Goal: Task Accomplishment & Management: Manage account settings

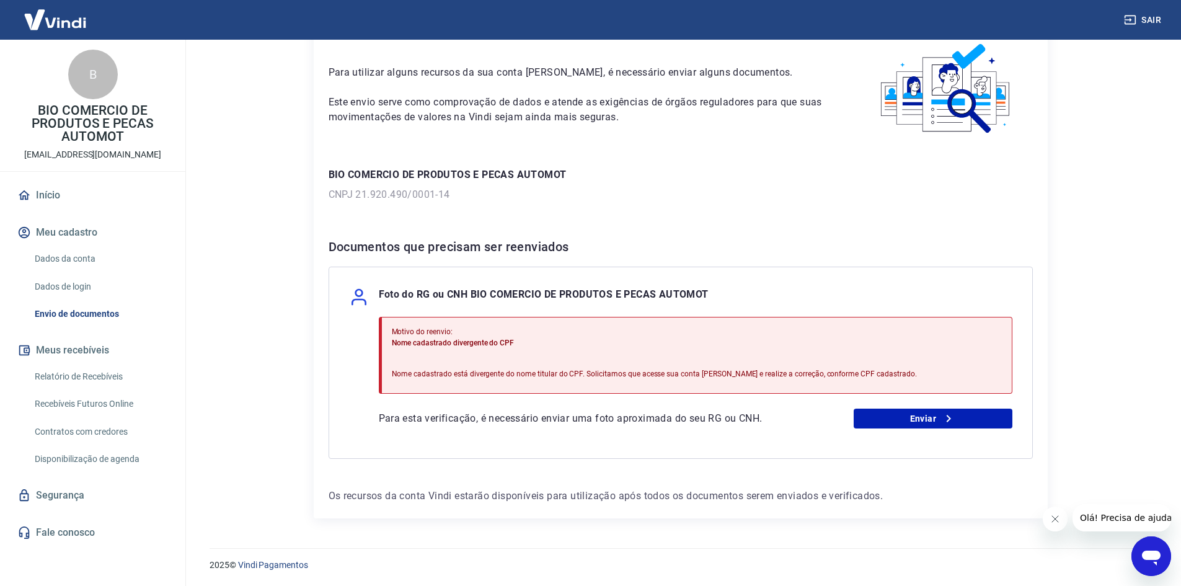
scroll to position [64, 0]
click at [958, 420] on link "Enviar" at bounding box center [932, 418] width 159 height 20
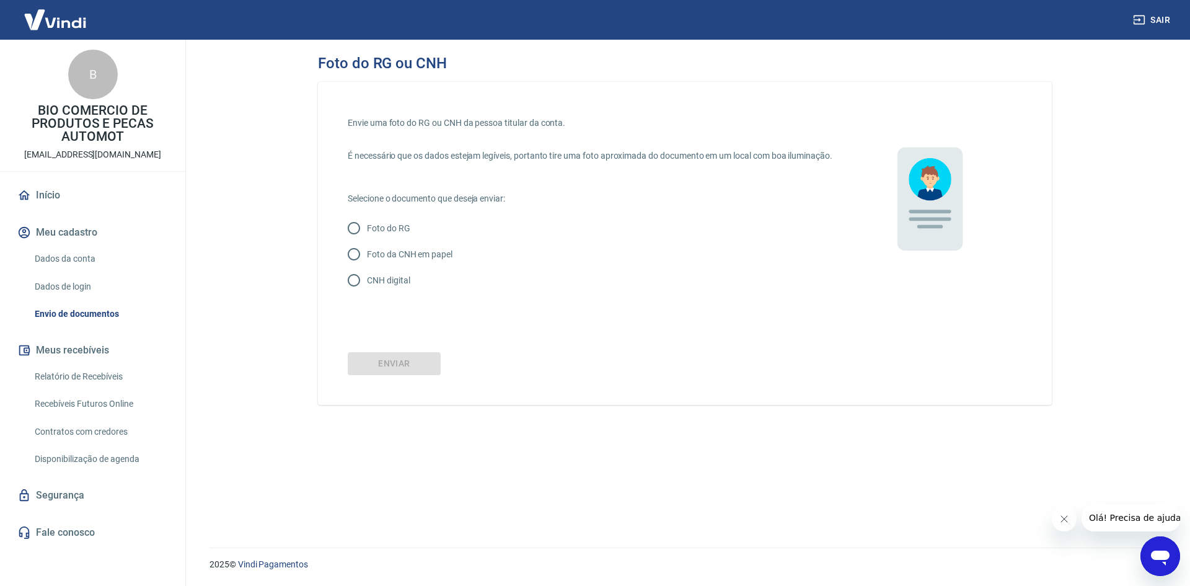
click at [398, 287] on p "CNH digital" at bounding box center [388, 280] width 43 height 13
click at [367, 287] on input "CNH digital" at bounding box center [354, 280] width 26 height 26
radio input "true"
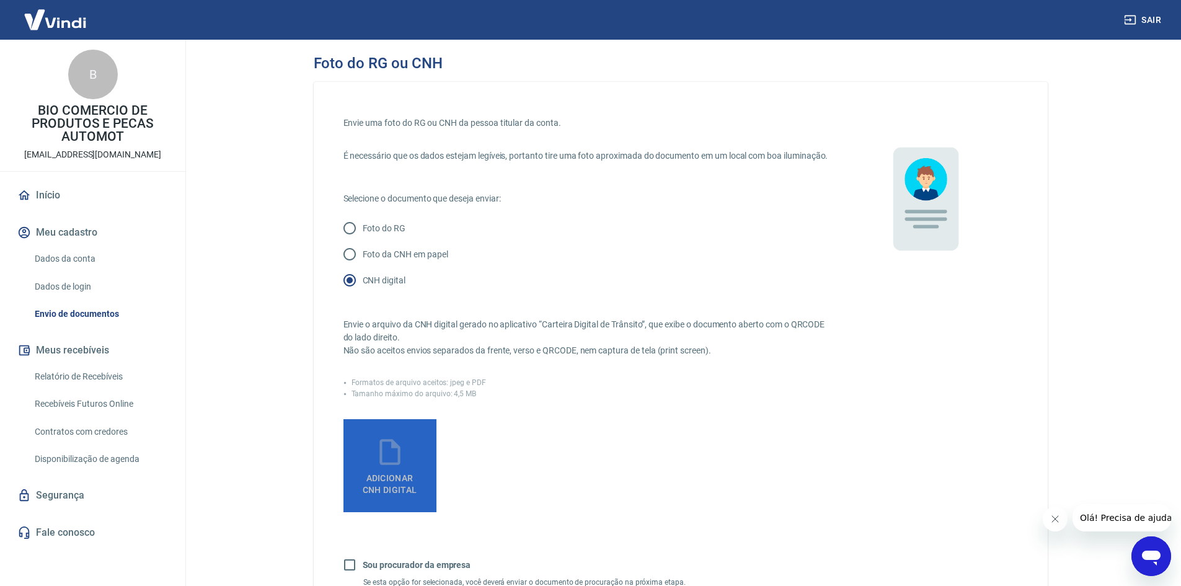
click at [409, 467] on label "Adicionar CNH Digital" at bounding box center [389, 465] width 93 height 93
click at [0, 0] on input "Adicionar CNH Digital" at bounding box center [0, 0] width 0 height 0
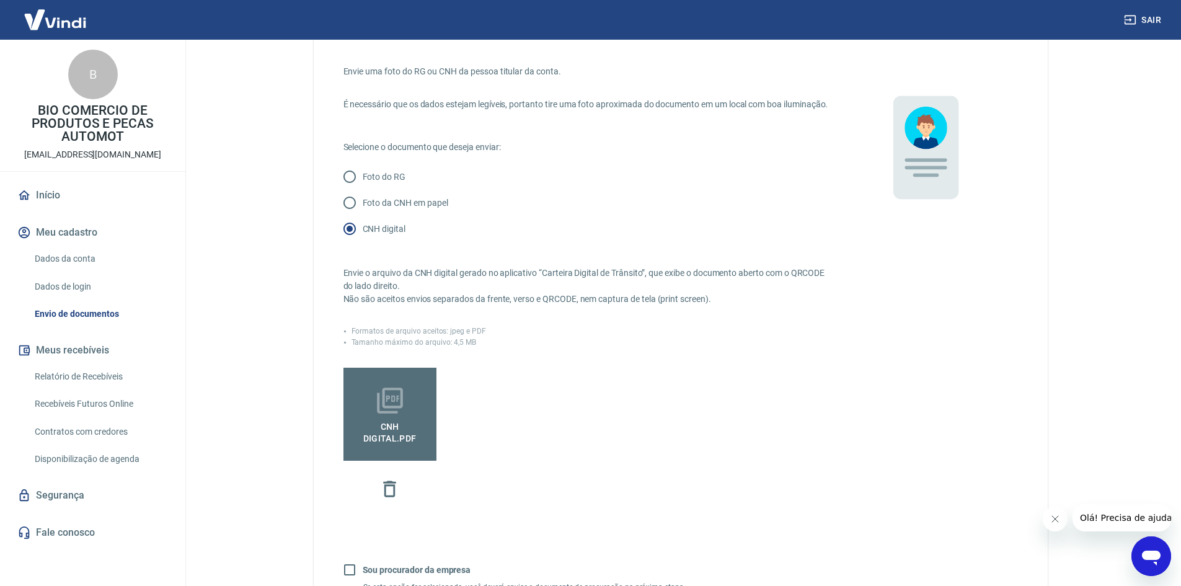
scroll to position [245, 0]
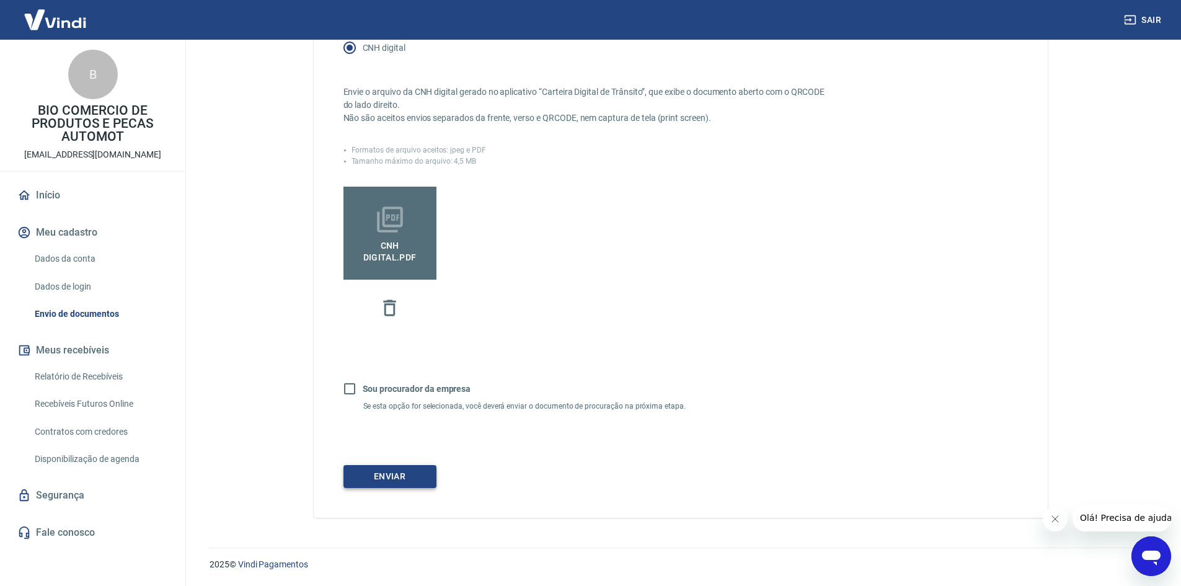
click at [422, 472] on button "Enviar" at bounding box center [389, 476] width 93 height 23
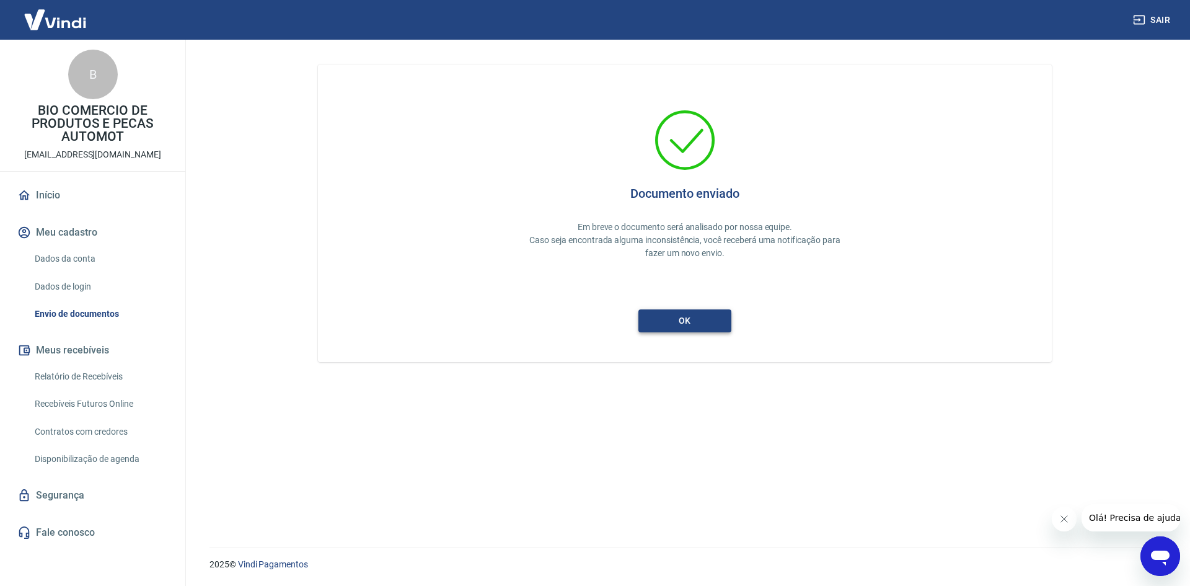
click at [703, 318] on button "ok" at bounding box center [684, 320] width 93 height 23
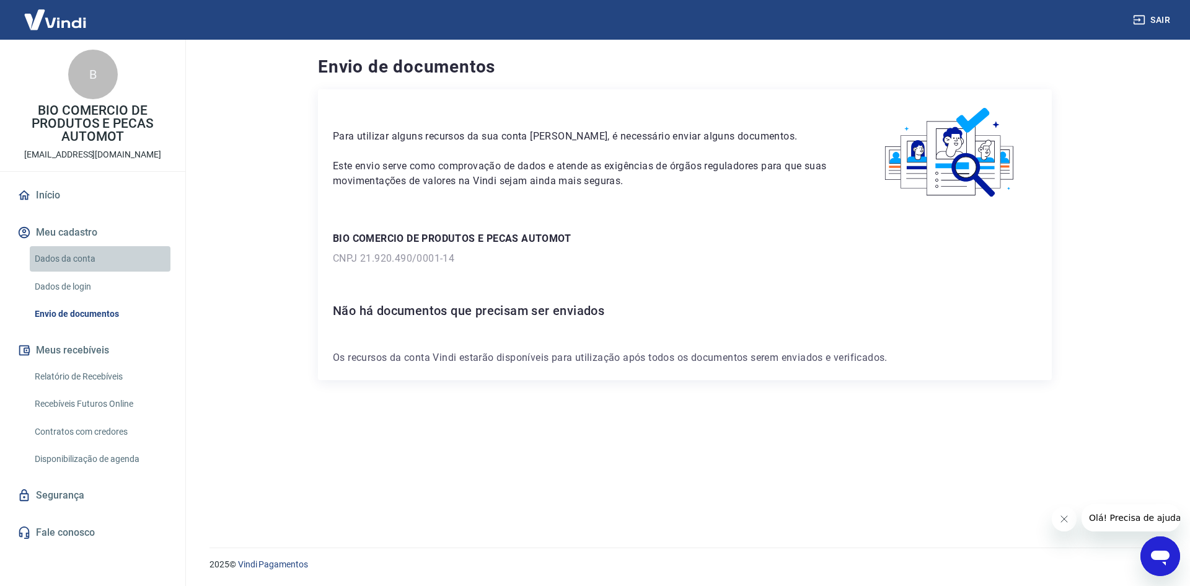
click at [63, 257] on link "Dados da conta" at bounding box center [100, 258] width 141 height 25
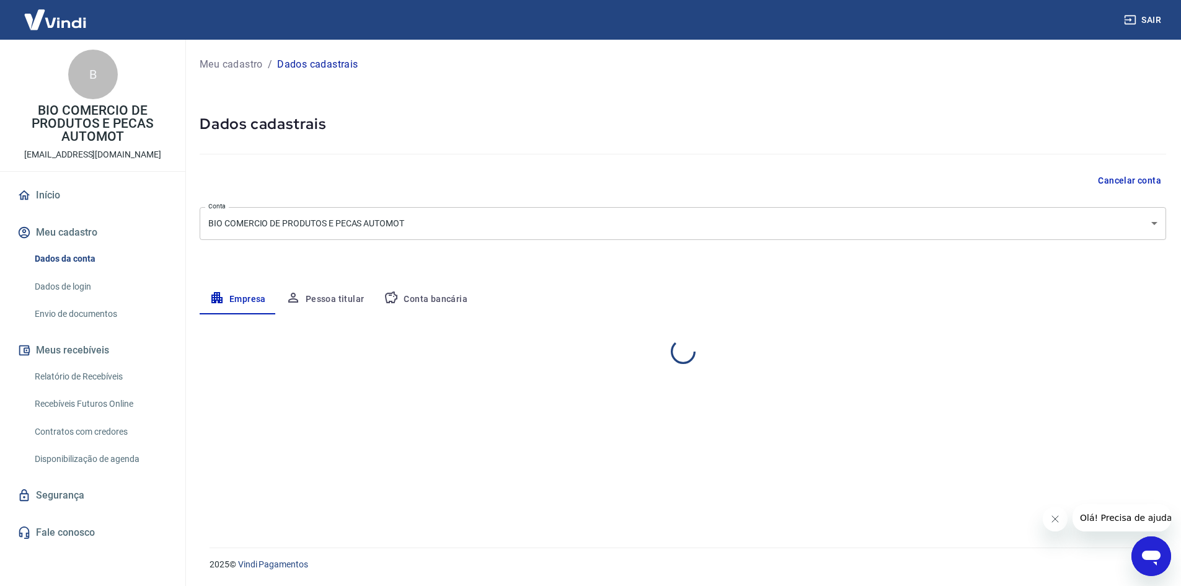
select select "PR"
select select "business"
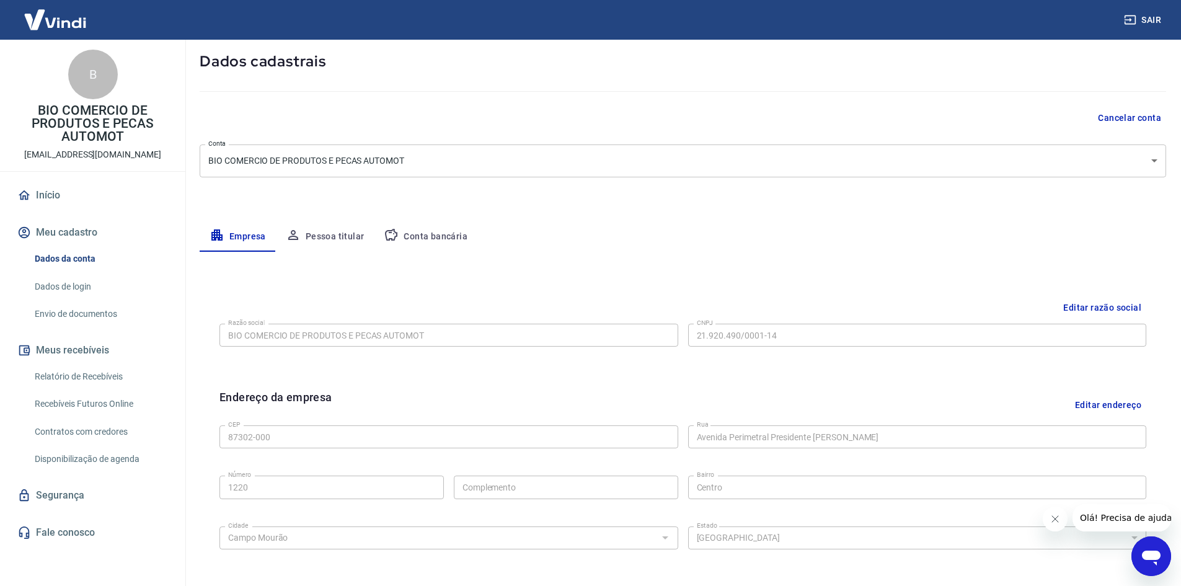
scroll to position [60, 0]
click at [345, 242] on button "Pessoa titular" at bounding box center [325, 239] width 99 height 30
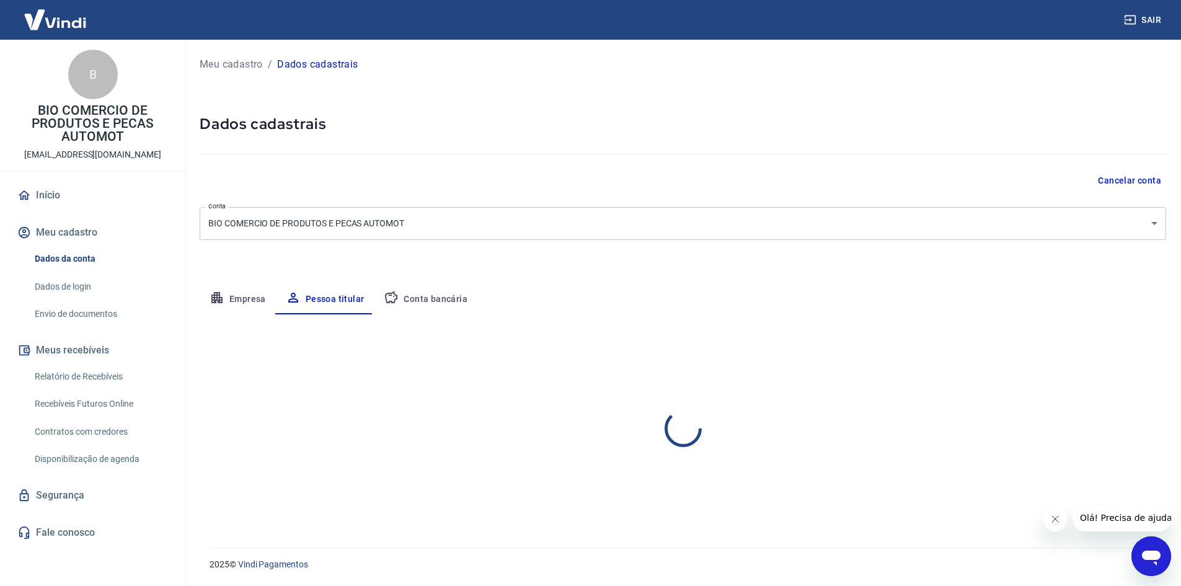
scroll to position [0, 0]
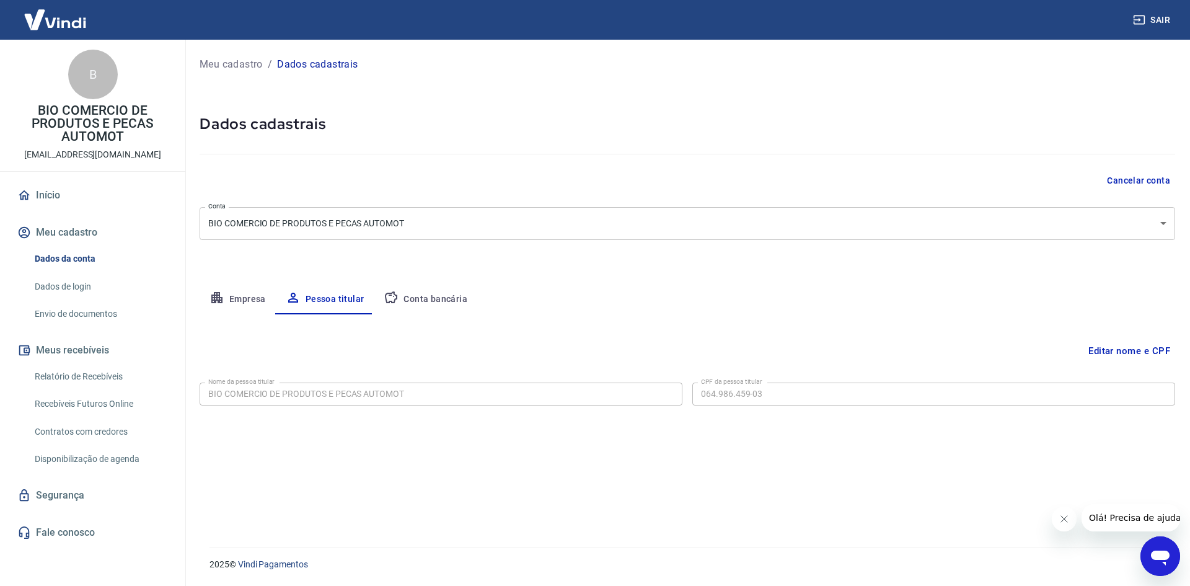
click at [446, 381] on div "Nome da pessoa titular BIO COMERCIO DE PRODUTOS E PECAS AUTOMOT Nome da pessoa …" at bounding box center [687, 392] width 975 height 30
click at [1140, 355] on button "Editar nome e CPF" at bounding box center [1129, 351] width 92 height 24
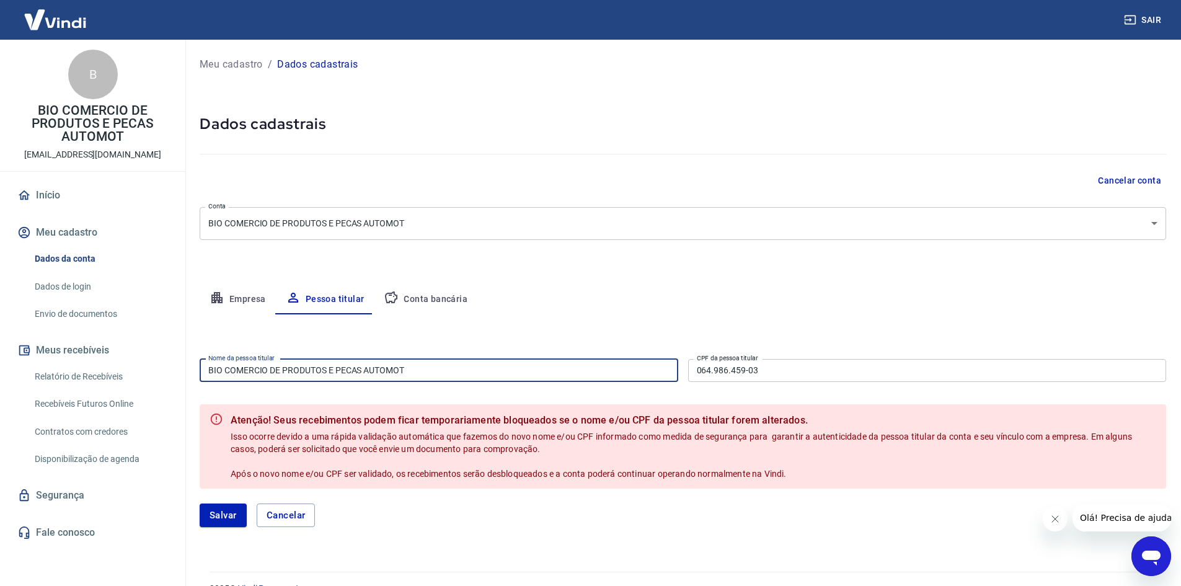
drag, startPoint x: 459, startPoint y: 372, endPoint x: 133, endPoint y: 340, distance: 327.5
click at [135, 342] on div "Sair B BIO COMERCIO DE PRODUTOS E PECAS AUTOMOT sitebiodescarbonizante@gmail.co…" at bounding box center [590, 293] width 1181 height 586
click at [420, 374] on input "BIO COMERCIO DE PRODUTOS E PECAS AUTOMOT" at bounding box center [439, 370] width 478 height 23
drag, startPoint x: 420, startPoint y: 374, endPoint x: 170, endPoint y: 377, distance: 249.8
click at [170, 377] on div "Sair B BIO COMERCIO DE PRODUTOS E PECAS AUTOMOT sitebiodescarbonizante@gmail.co…" at bounding box center [590, 293] width 1181 height 586
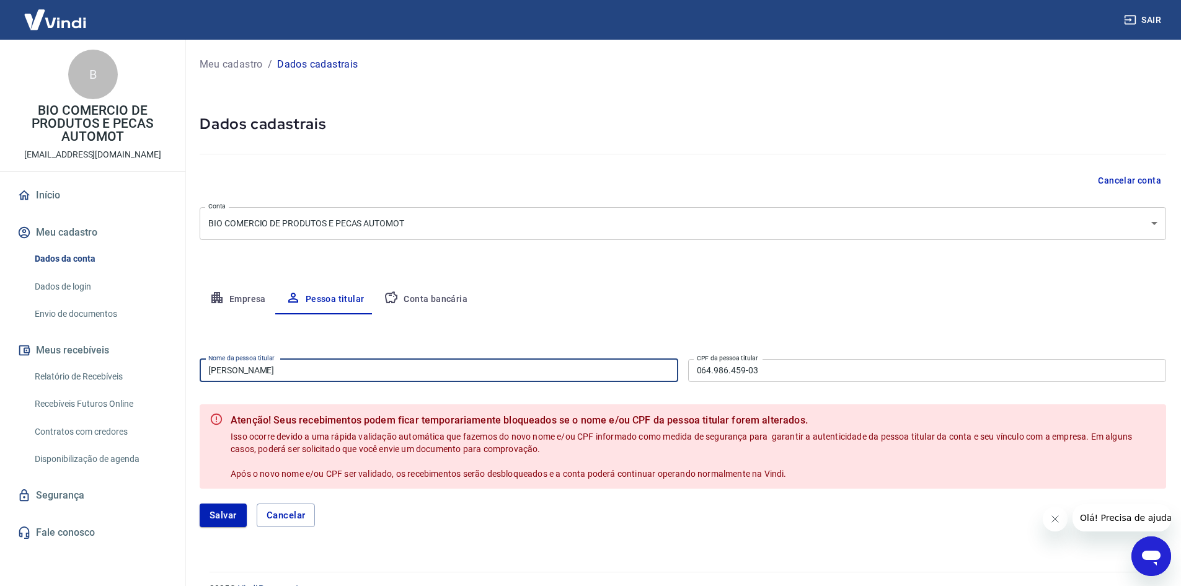
type input "BRUNA PEREIRA"
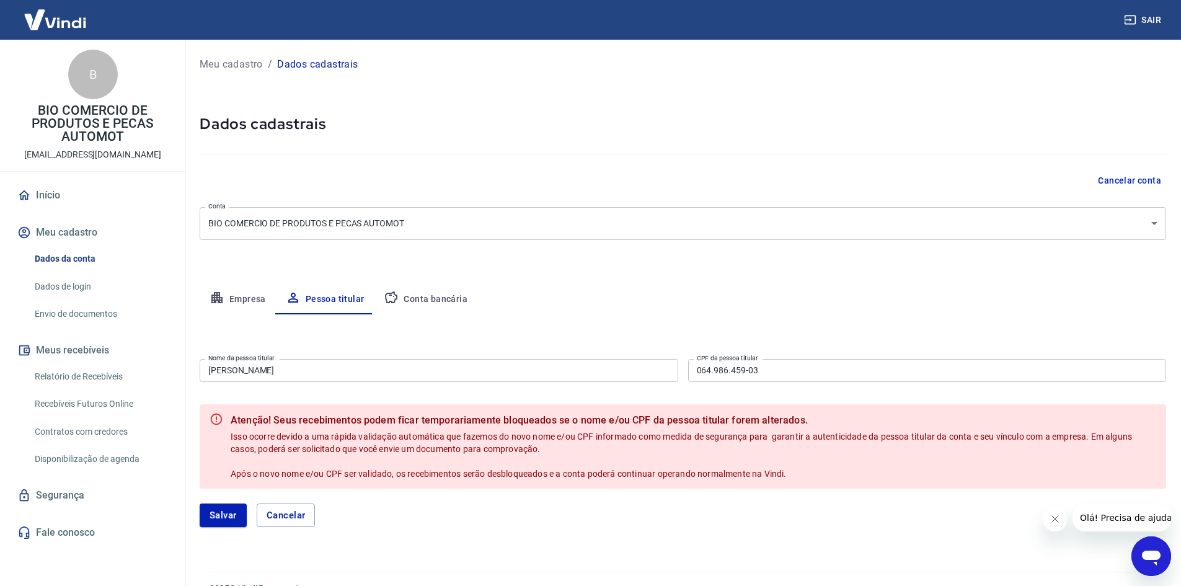
click at [371, 355] on div "Nome da pessoa titular BRUNA PEREIRA Nome da pessoa titular CPF da pessoa titul…" at bounding box center [683, 369] width 966 height 30
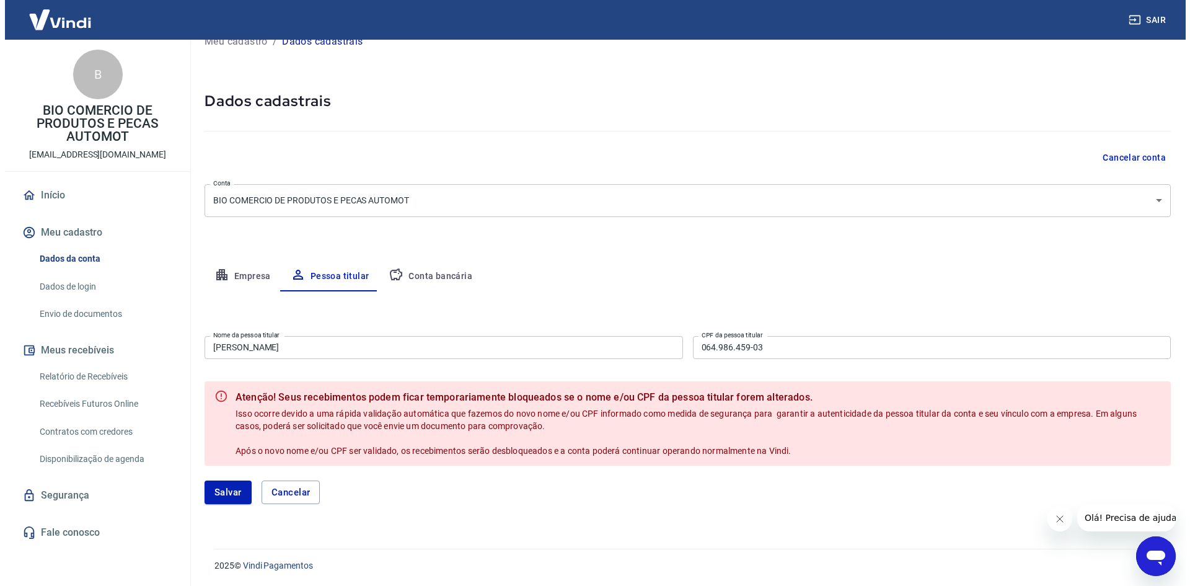
scroll to position [24, 0]
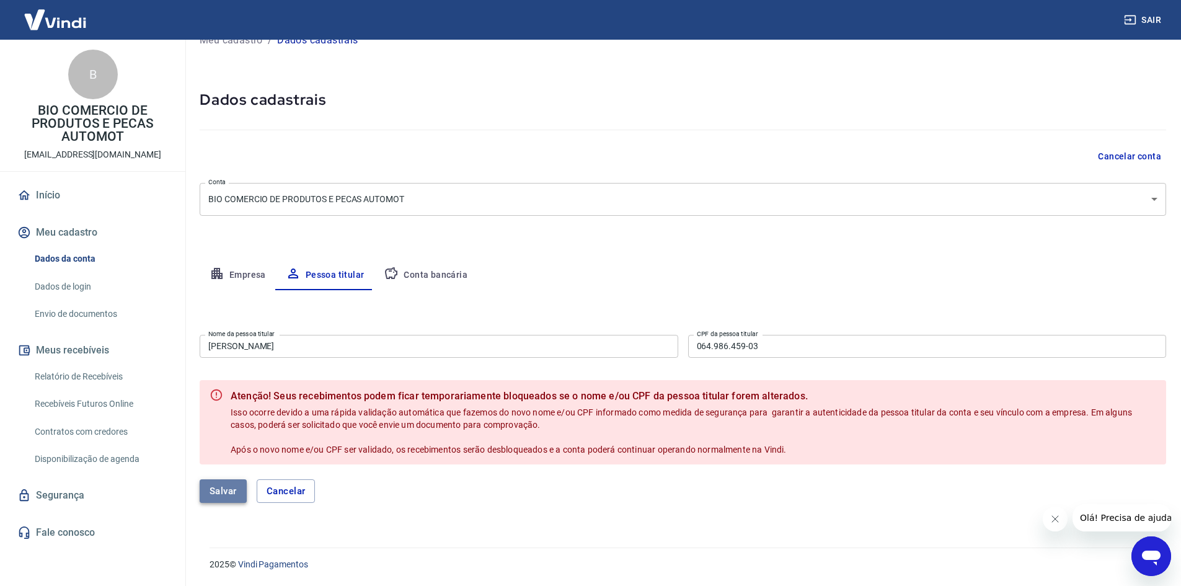
click at [234, 493] on button "Salvar" at bounding box center [223, 491] width 47 height 24
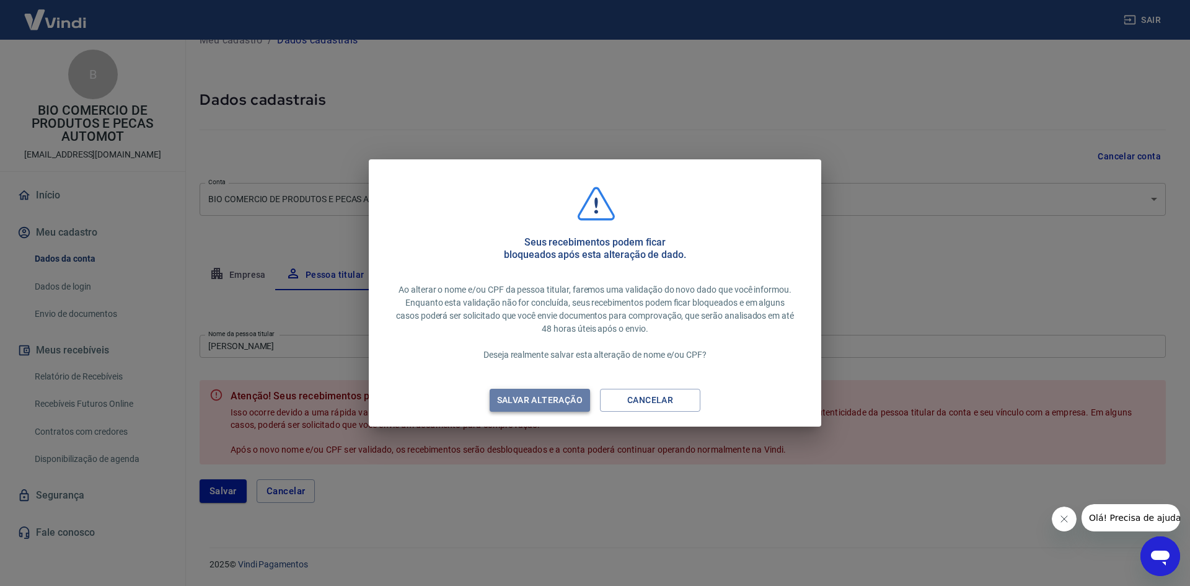
click at [556, 399] on div "Salvar alteração" at bounding box center [539, 399] width 115 height 15
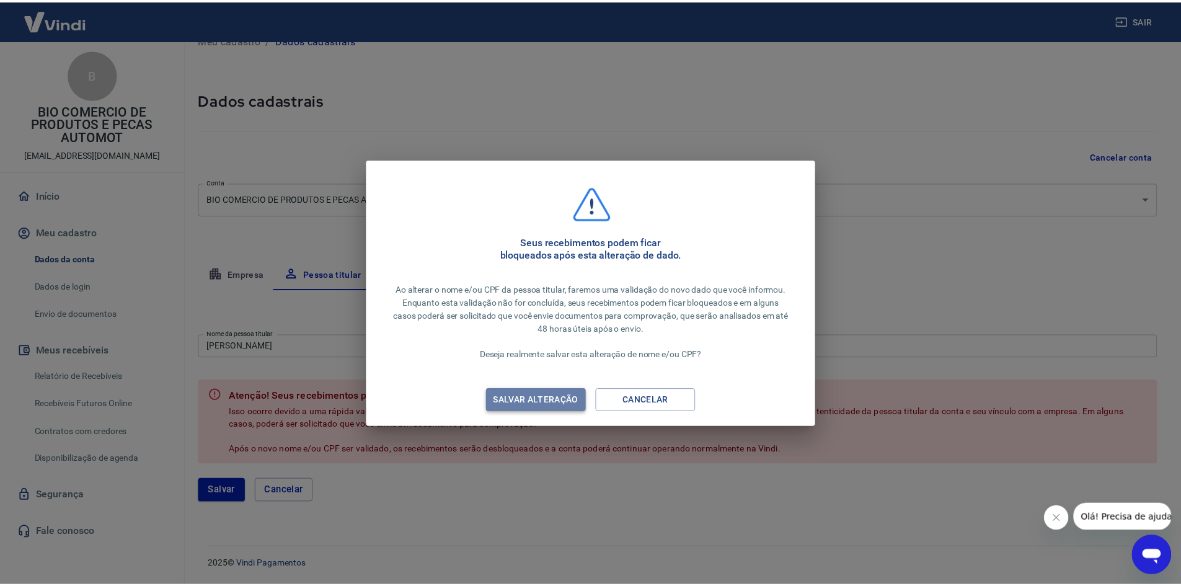
scroll to position [0, 0]
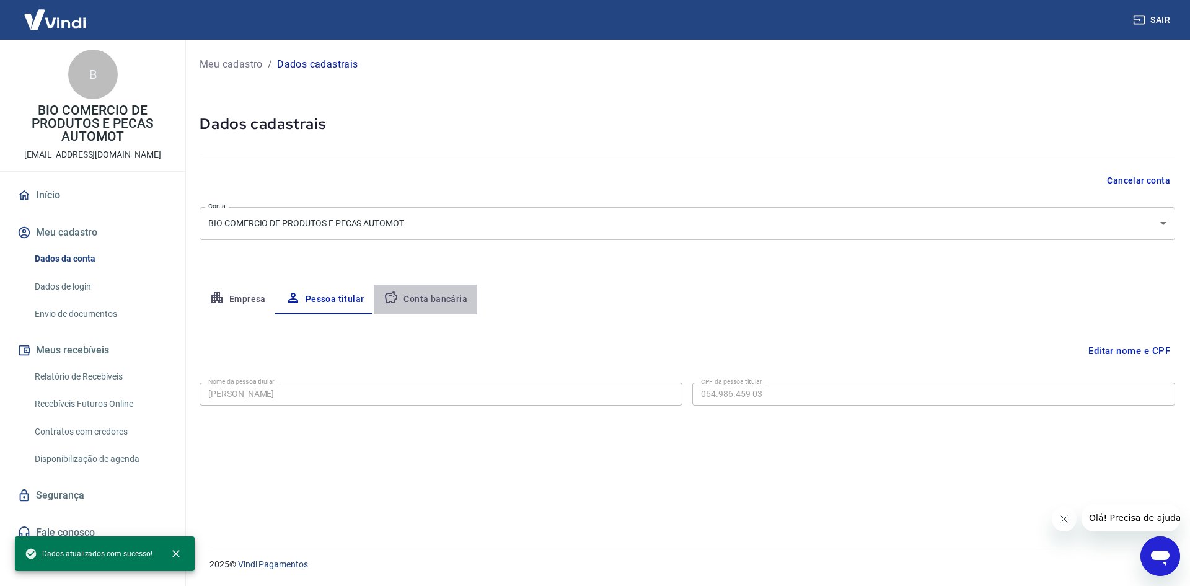
click at [440, 294] on button "Conta bancária" at bounding box center [425, 299] width 103 height 30
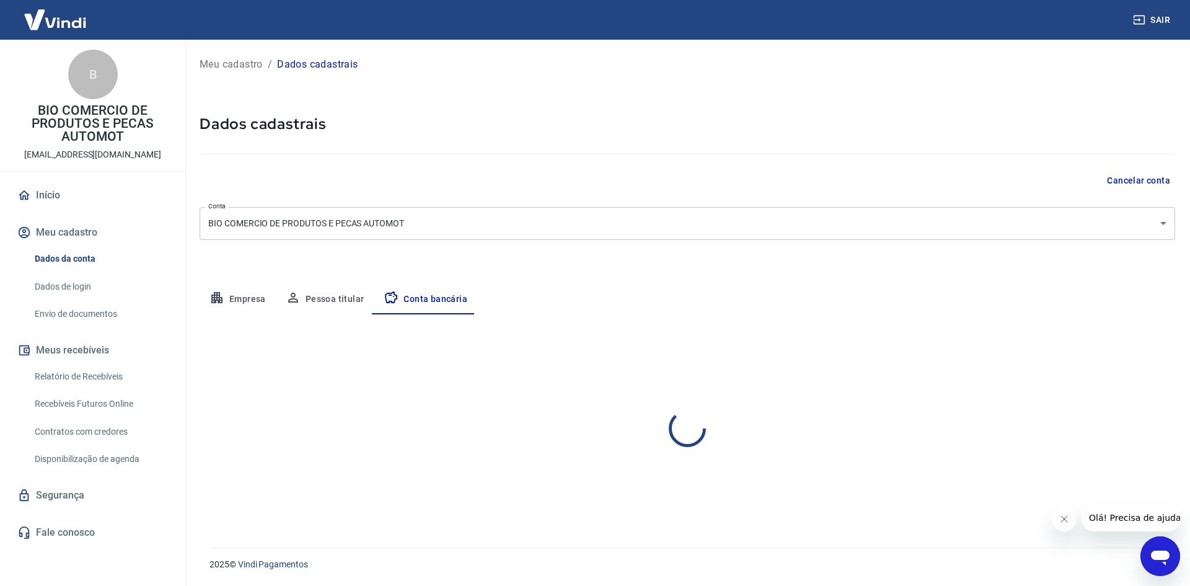
select select "1"
click at [346, 301] on button "Pessoa titular" at bounding box center [325, 299] width 99 height 30
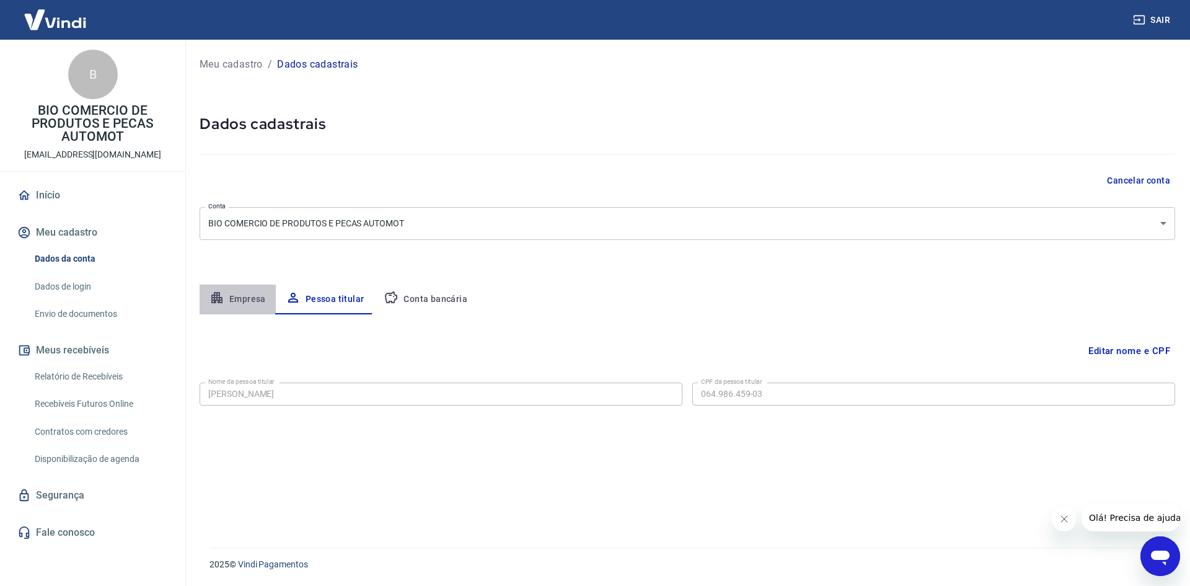
click at [250, 293] on button "Empresa" at bounding box center [238, 299] width 76 height 30
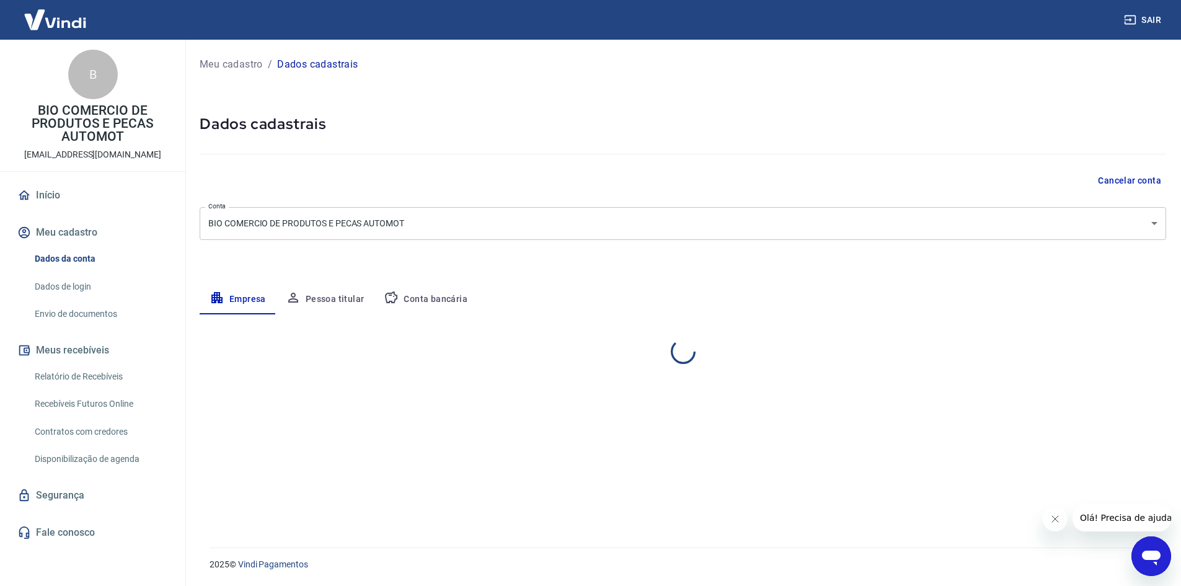
select select "PR"
select select "business"
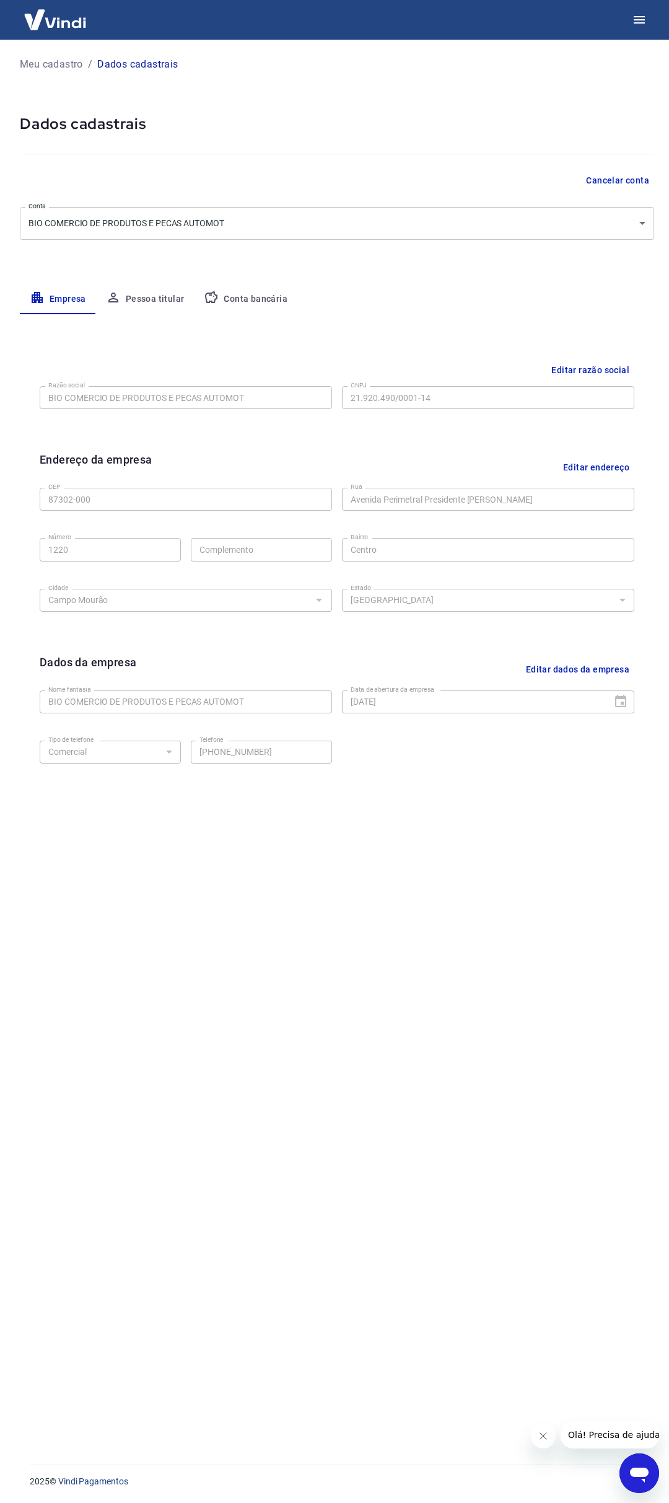
click at [561, 216] on body "Meu cadastro / Dados cadastrais Dados cadastrais Cancelar conta Conta BIO COMER…" at bounding box center [334, 751] width 669 height 1503
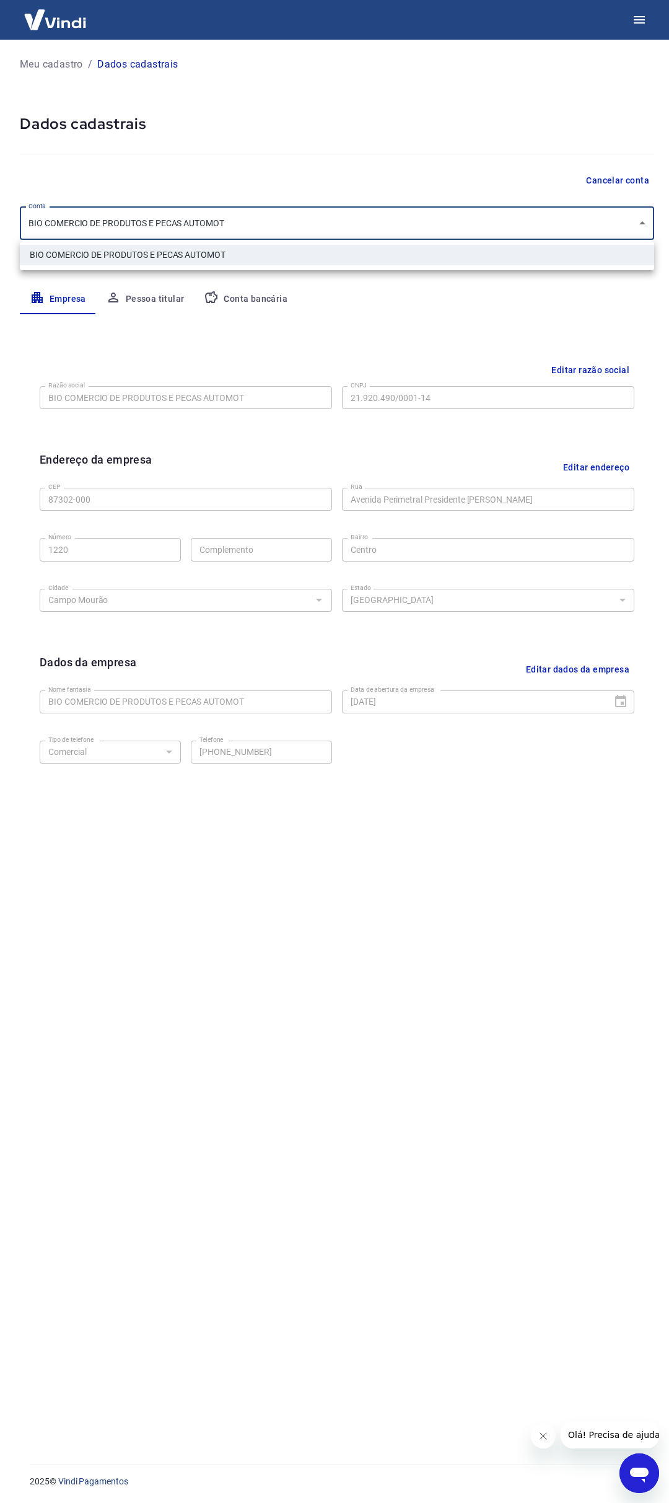
click at [561, 216] on div at bounding box center [334, 751] width 669 height 1503
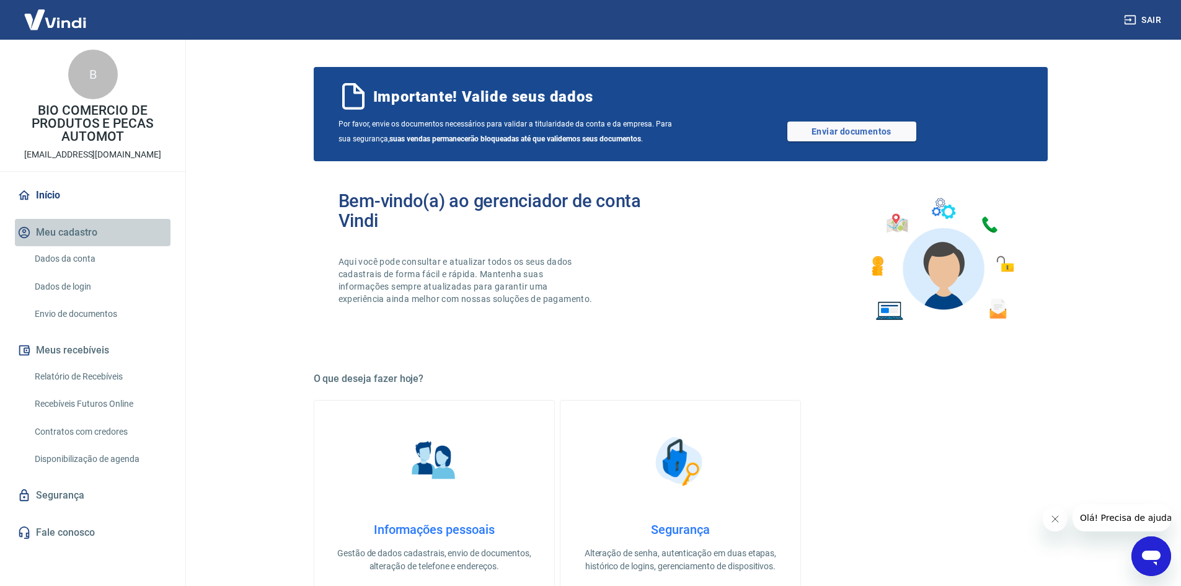
click at [69, 229] on button "Meu cadastro" at bounding box center [93, 232] width 156 height 27
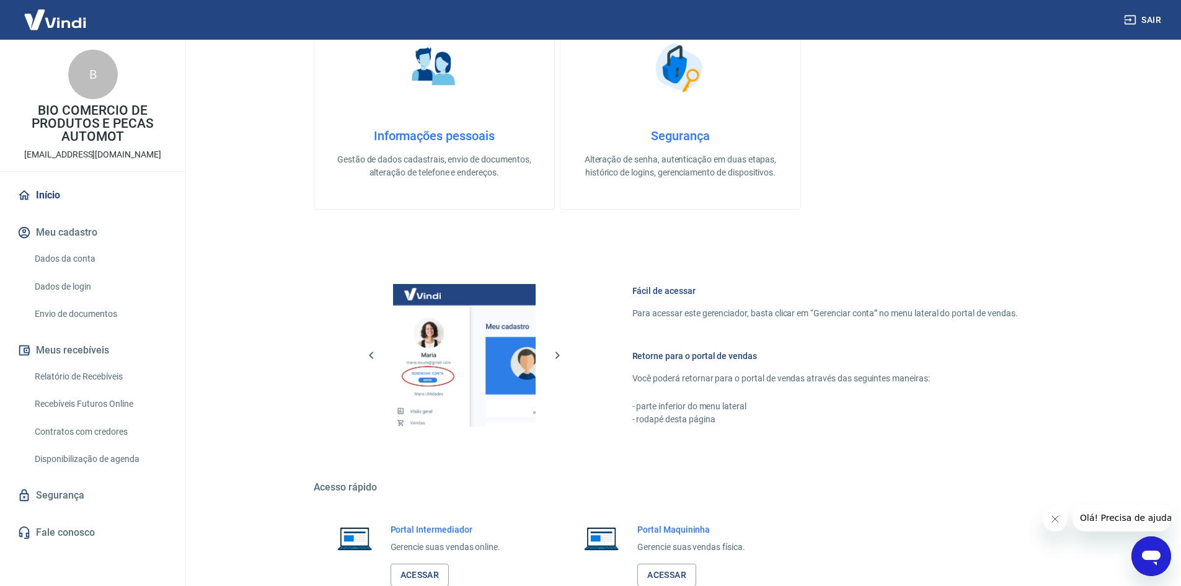
scroll to position [353, 0]
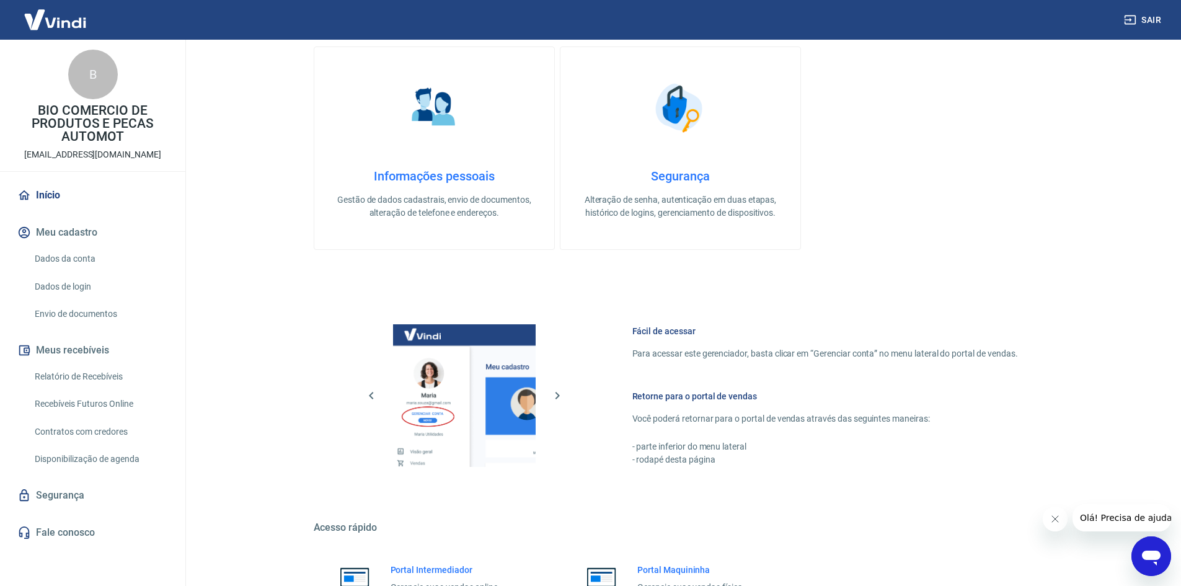
click at [390, 176] on h4 "Informações pessoais" at bounding box center [434, 176] width 200 height 15
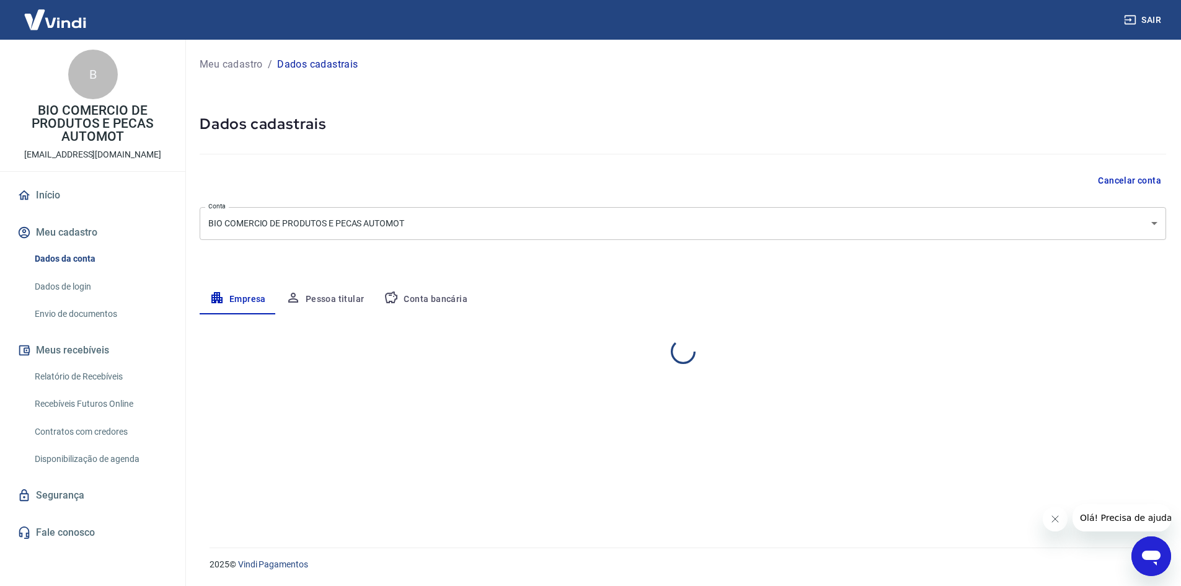
select select "PR"
select select "business"
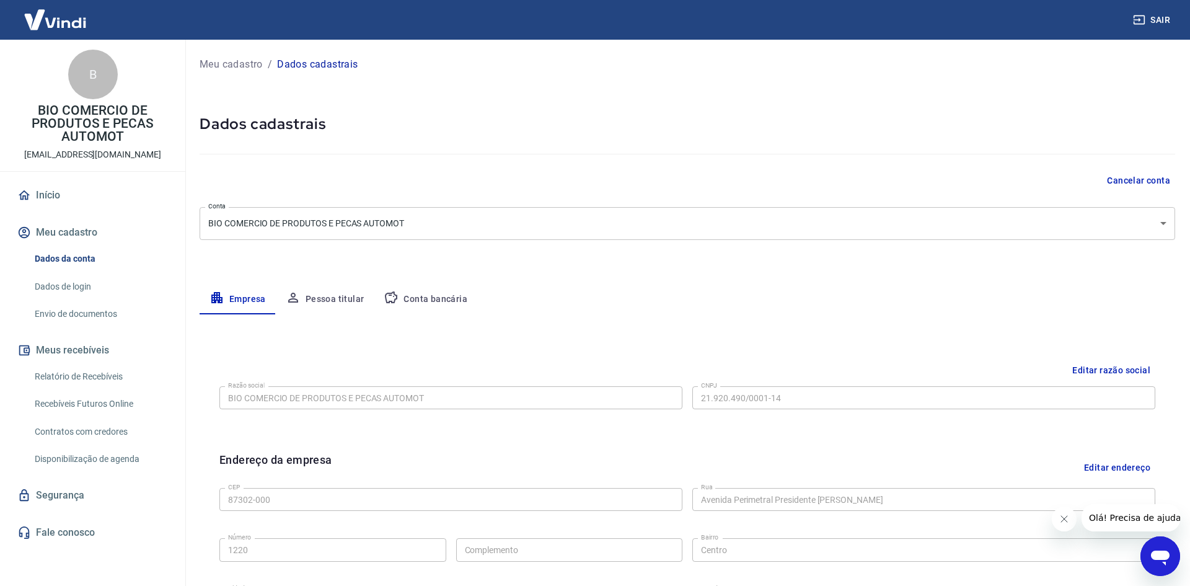
click at [374, 222] on body "Sair B BIO COMERCIO DE PRODUTOS E PECAS AUTOMOT sitebiodescarbonizante@gmail.co…" at bounding box center [595, 293] width 1190 height 586
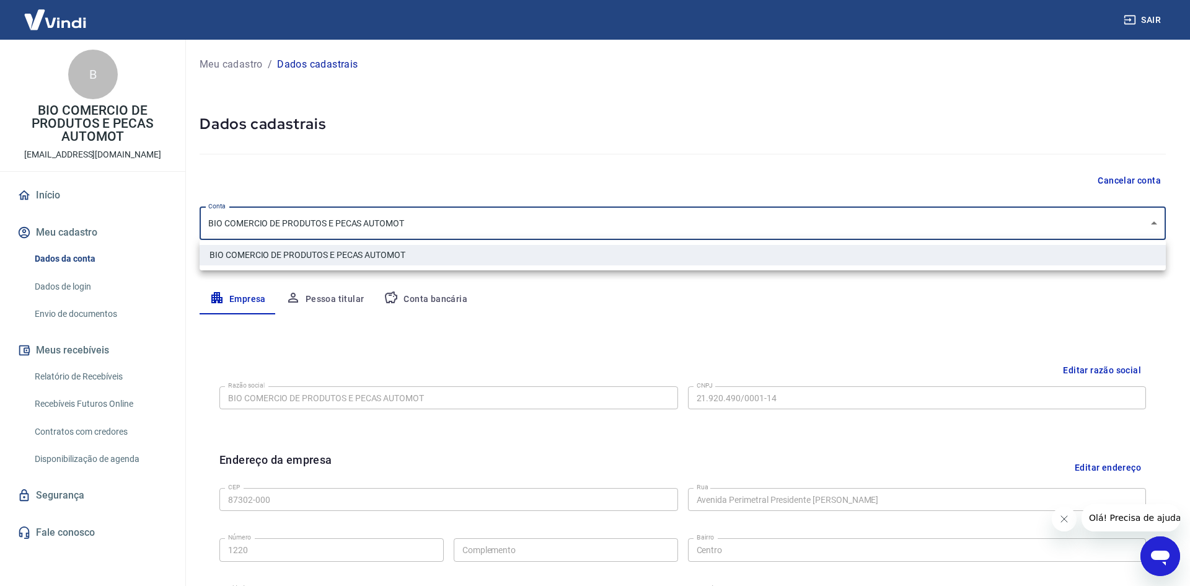
click at [374, 222] on div at bounding box center [595, 293] width 1190 height 586
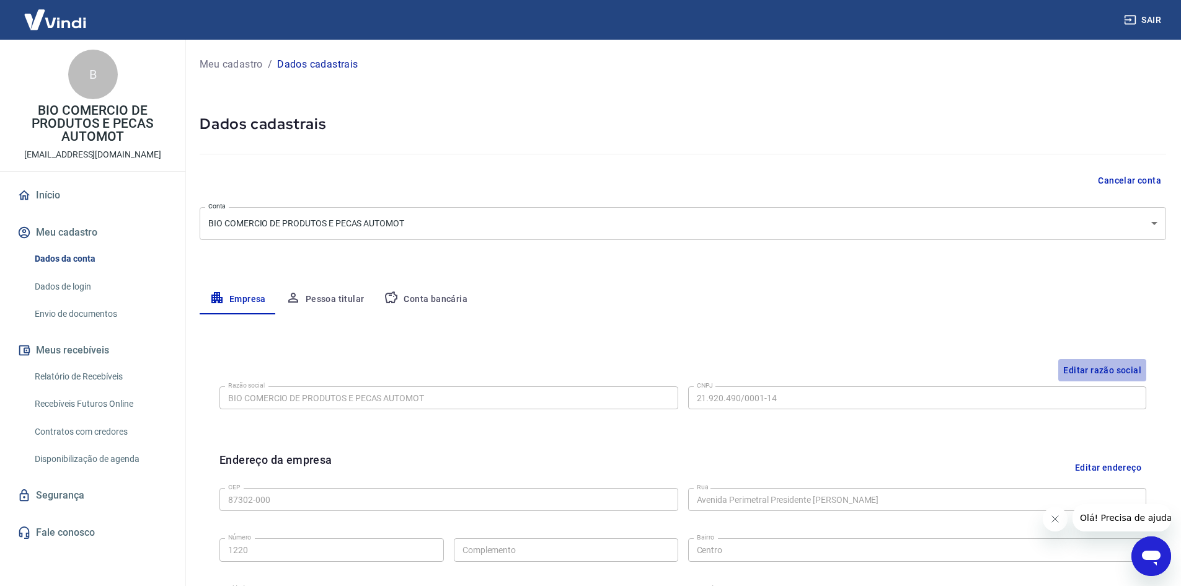
click at [1101, 363] on button "Editar razão social" at bounding box center [1102, 370] width 88 height 23
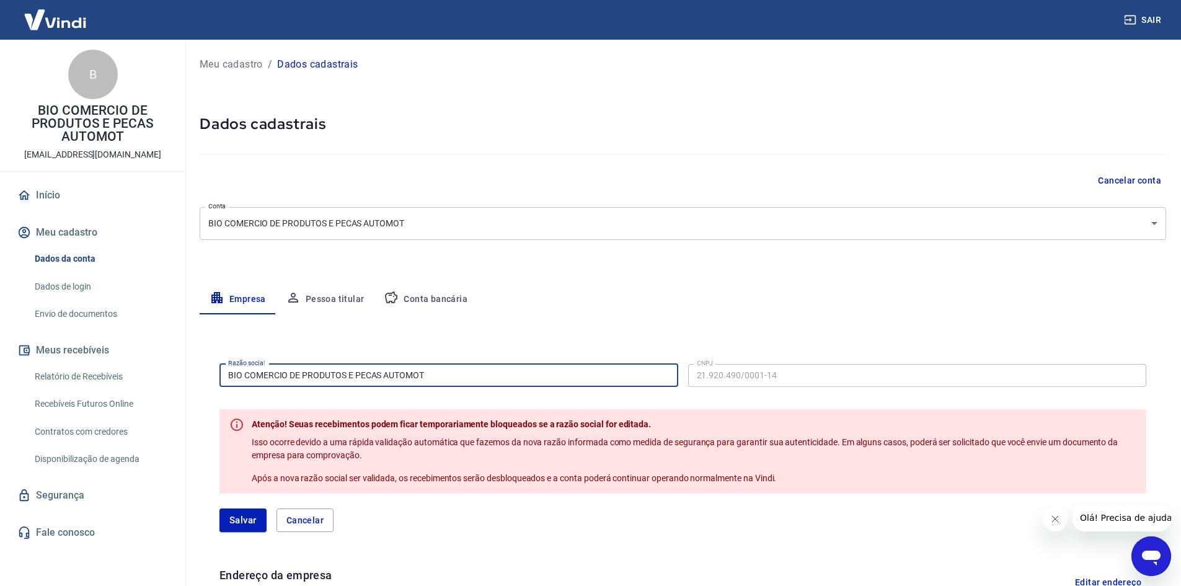
drag, startPoint x: 455, startPoint y: 374, endPoint x: 209, endPoint y: 372, distance: 246.0
click at [210, 373] on div "Razão social BIO COMERCIO DE PRODUTOS E PECAS AUTOMOT Razão social CNPJ 21.920.…" at bounding box center [682, 453] width 946 height 208
paste input "IVAS LTDA"
type input "BIO COMERCIO DE PRODUTOS E PECAS AUTOMOTIVAS LTDA"
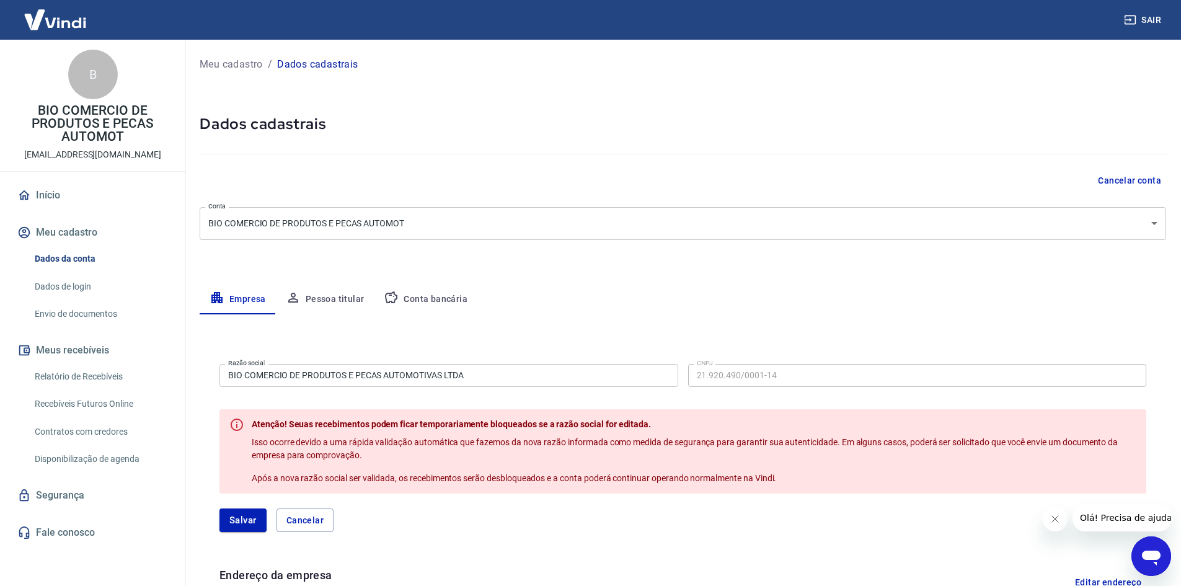
click at [245, 516] on button "Salvar" at bounding box center [242, 520] width 47 height 24
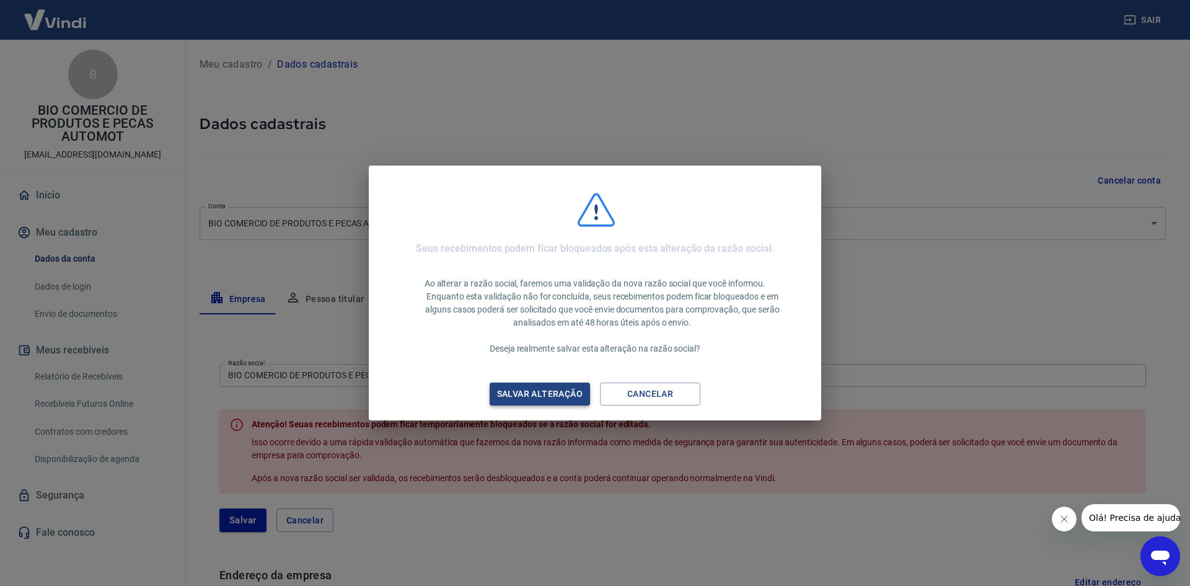
click at [544, 397] on div "Salvar alteração" at bounding box center [539, 393] width 115 height 15
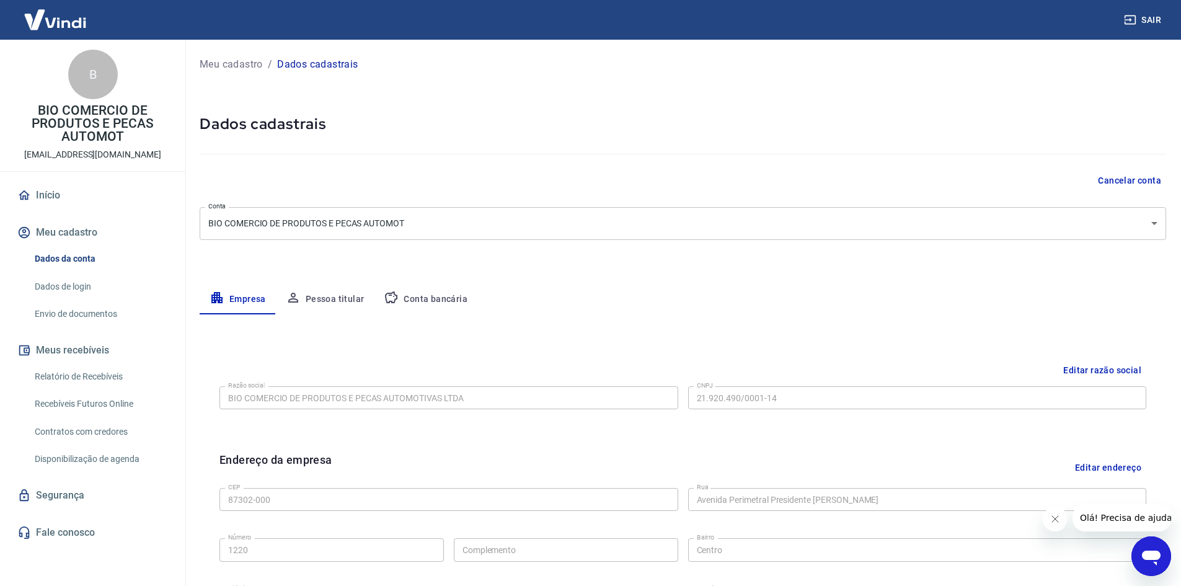
click at [1086, 368] on button "Editar razão social" at bounding box center [1102, 370] width 88 height 23
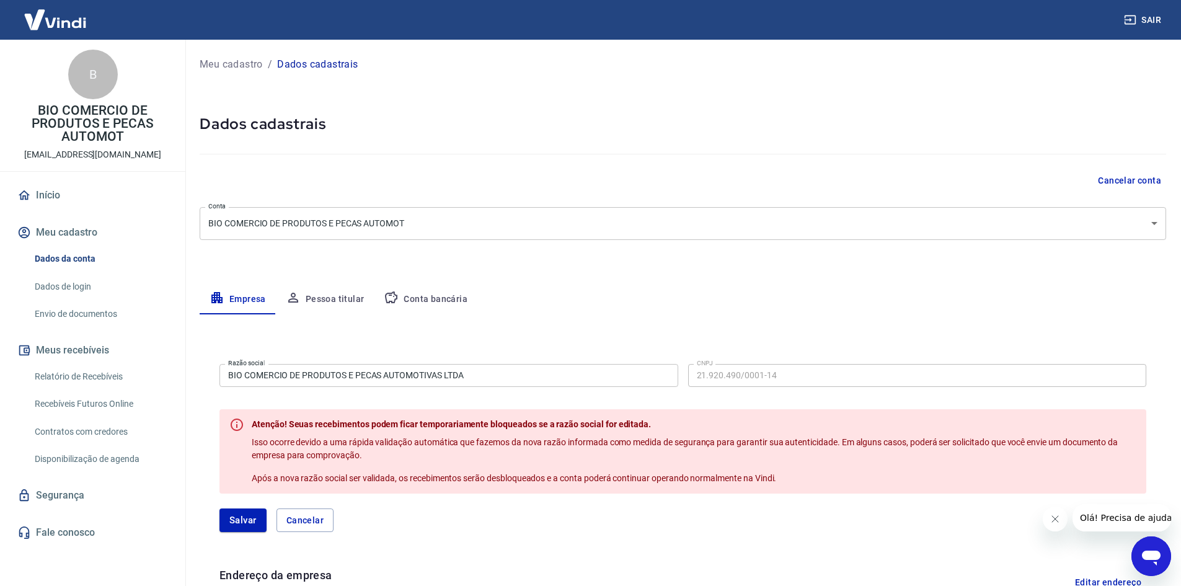
drag, startPoint x: 659, startPoint y: 340, endPoint x: 384, endPoint y: 442, distance: 293.5
click at [253, 517] on button "Salvar" at bounding box center [242, 520] width 47 height 24
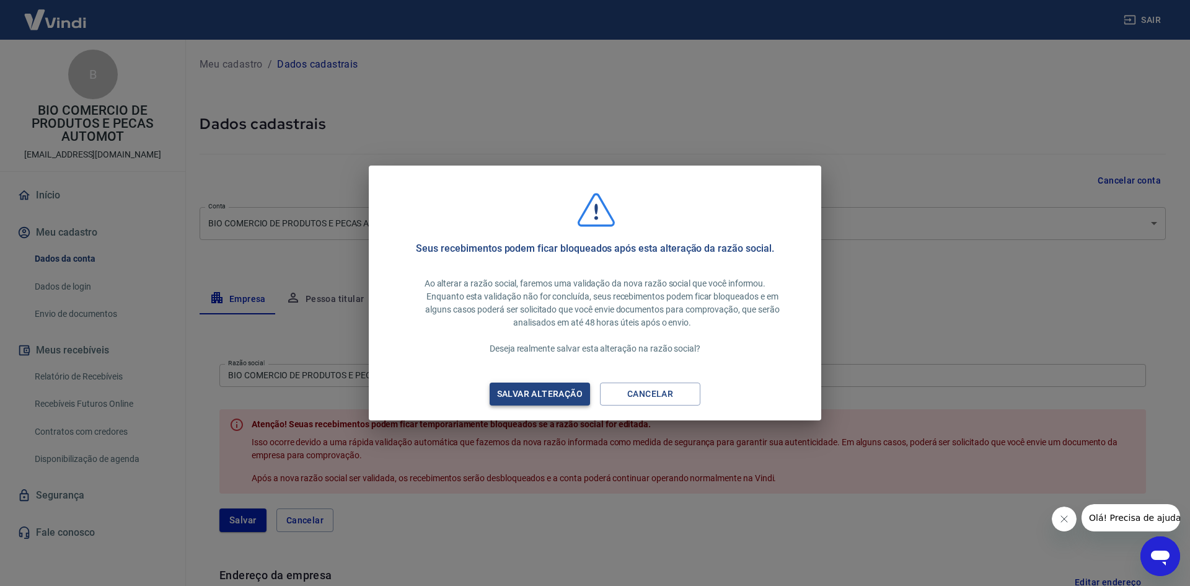
click at [535, 397] on div "Salvar alteração" at bounding box center [539, 393] width 115 height 15
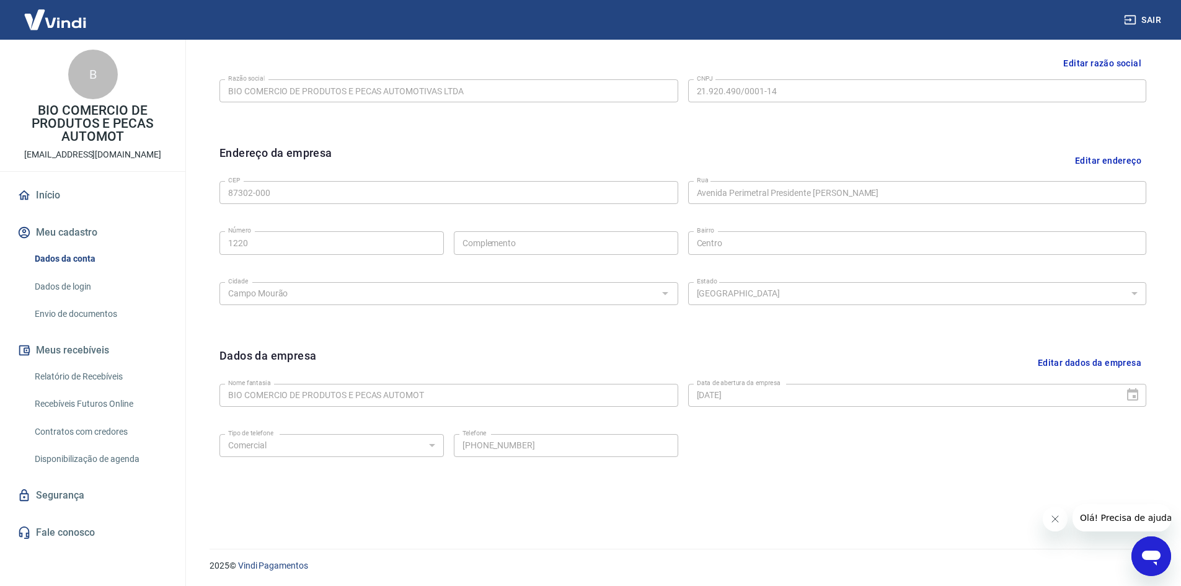
scroll to position [308, 0]
click at [1088, 362] on button "Editar dados da empresa" at bounding box center [1088, 362] width 113 height 32
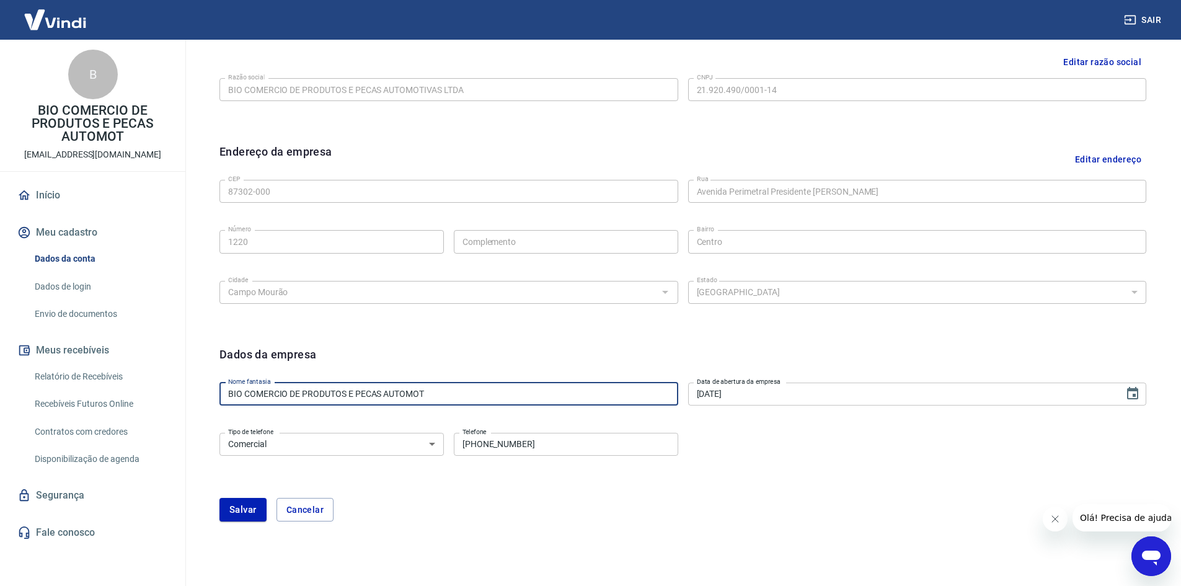
drag, startPoint x: 467, startPoint y: 398, endPoint x: 142, endPoint y: 398, distance: 324.7
paste input "21.920.490/0001-14"
drag, startPoint x: 335, startPoint y: 401, endPoint x: 196, endPoint y: 405, distance: 138.3
click at [196, 405] on div "Meu cadastro / Dados cadastrais Dados cadastrais Cancelar conta Conta BIO COMER…" at bounding box center [683, 151] width 996 height 839
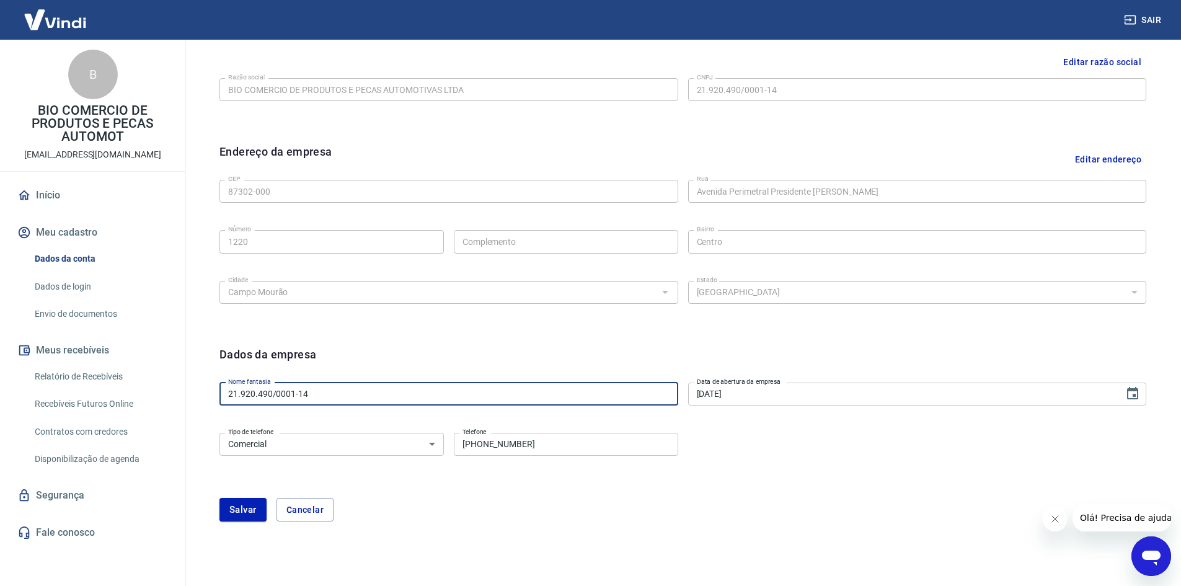
paste input "BIO COMERCIO DE PRODUTOS E PECAS AUTOMOTIVAS LTDA"
type input "BIO COMERCIO DE PRODUTOS E PECAS AUTOMOTIVAS LTDA"
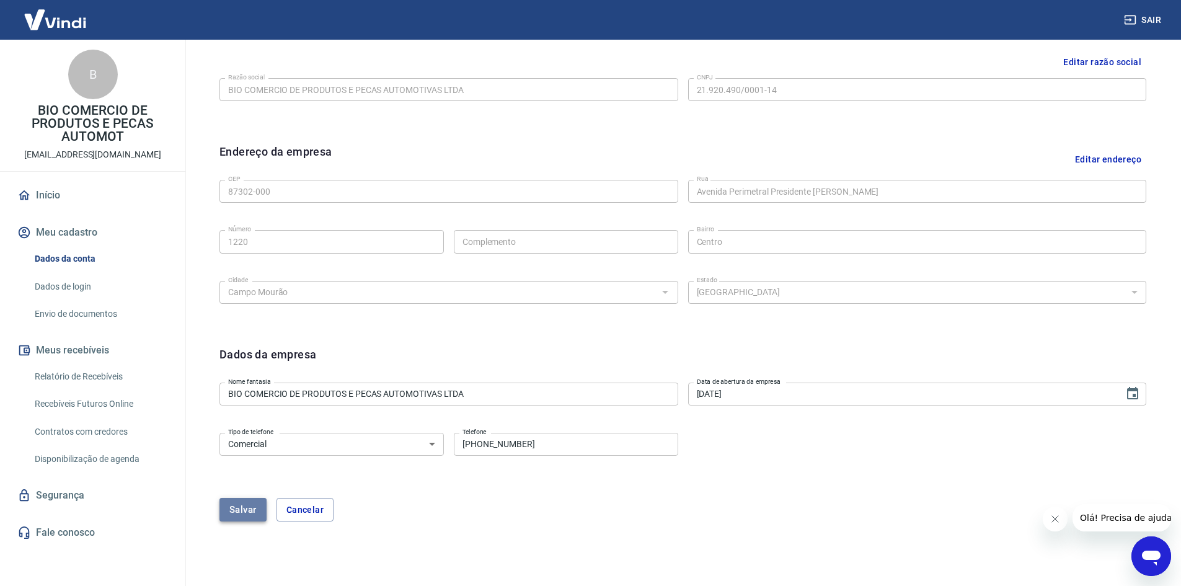
click at [257, 504] on button "Salvar" at bounding box center [242, 510] width 47 height 24
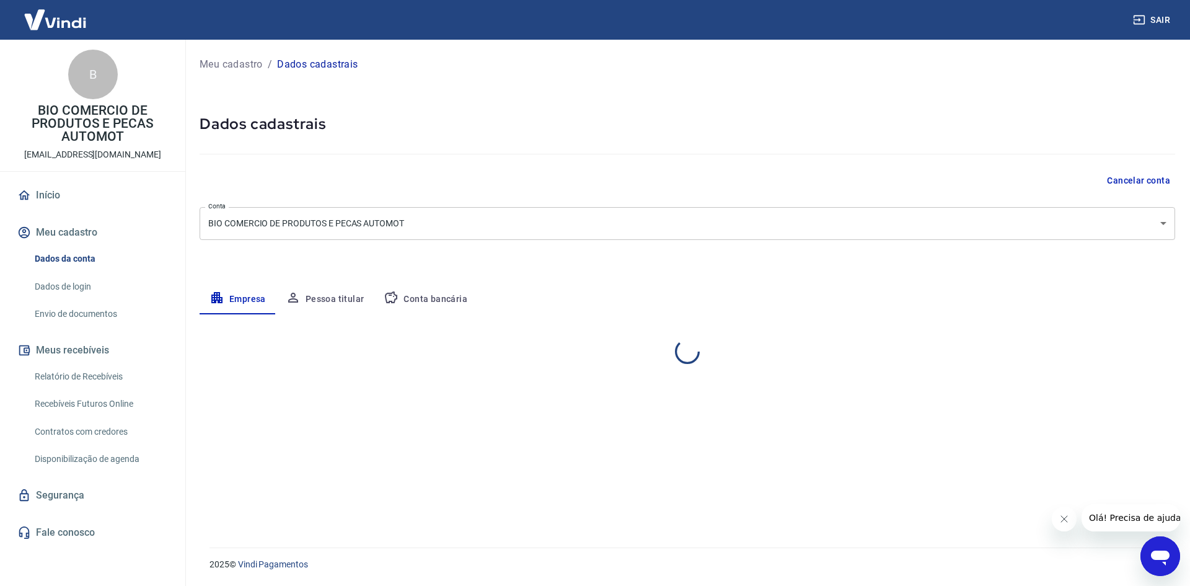
select select "PR"
select select "business"
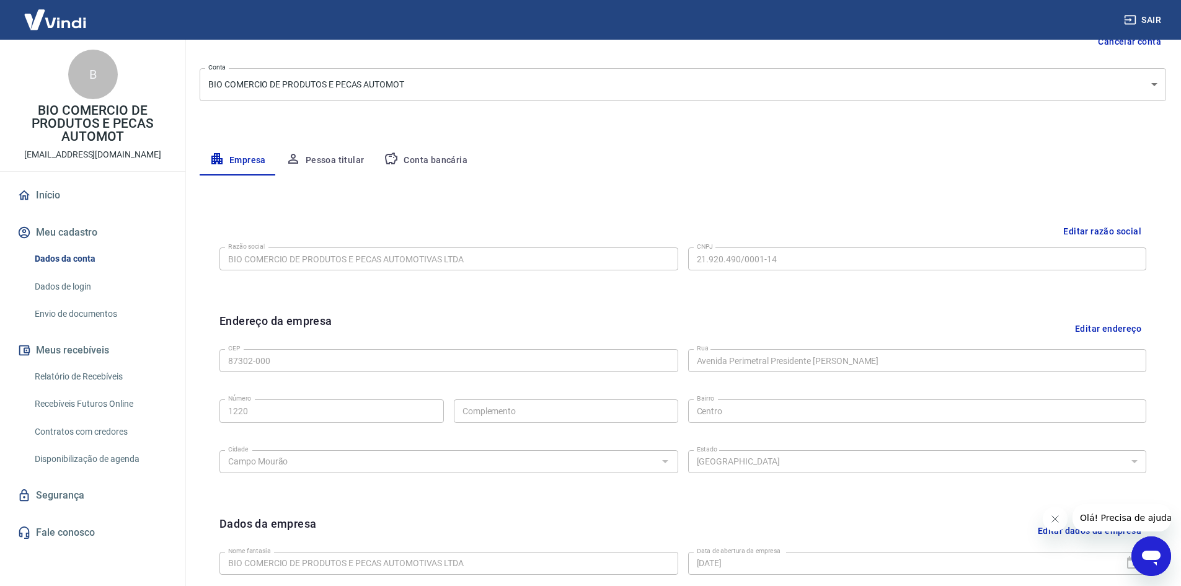
scroll to position [60, 0]
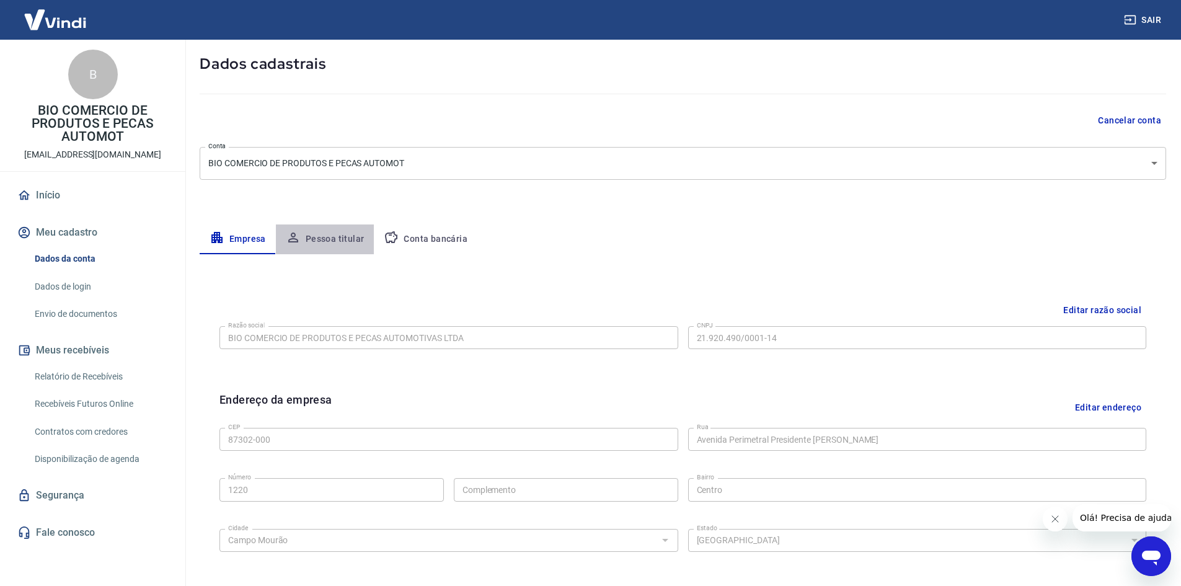
click at [328, 240] on button "Pessoa titular" at bounding box center [325, 239] width 99 height 30
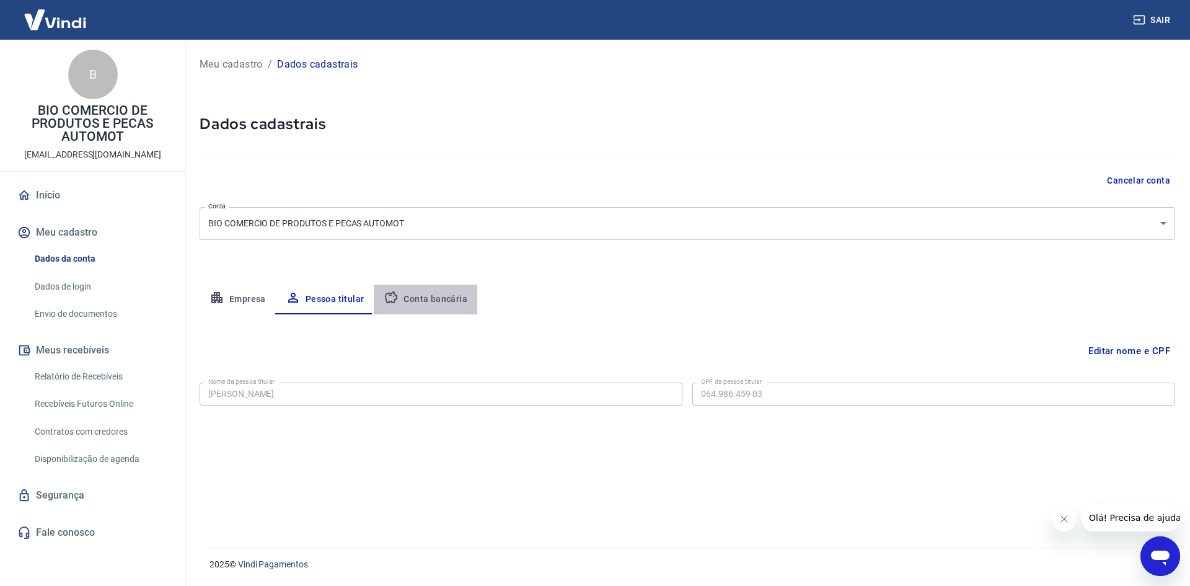
click at [435, 296] on button "Conta bancária" at bounding box center [425, 299] width 103 height 30
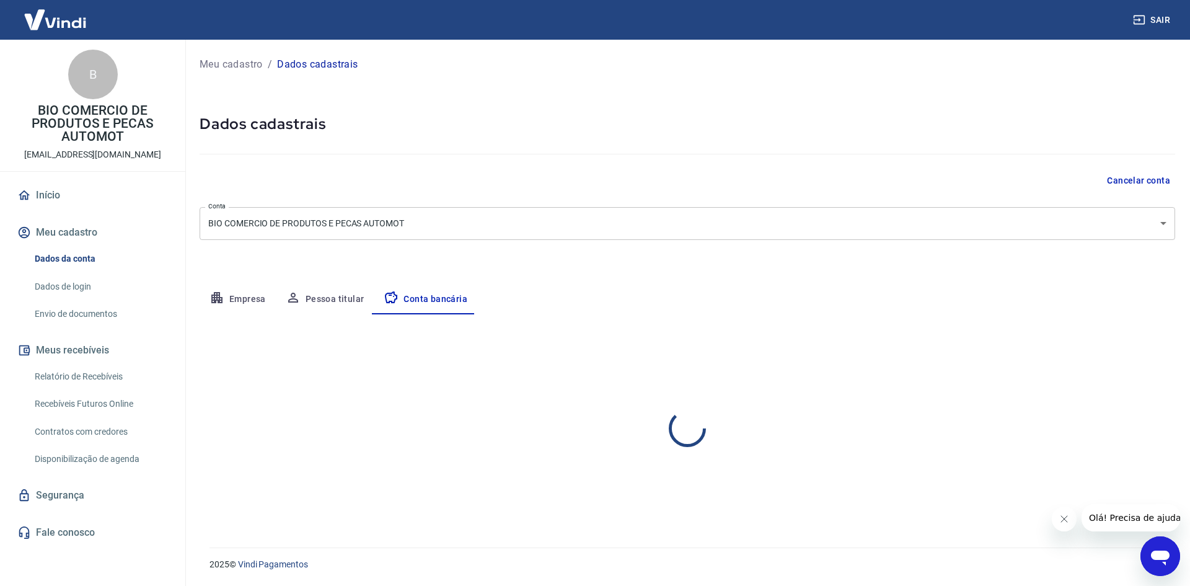
select select "1"
click at [89, 314] on link "Envio de documentos" at bounding box center [100, 313] width 141 height 25
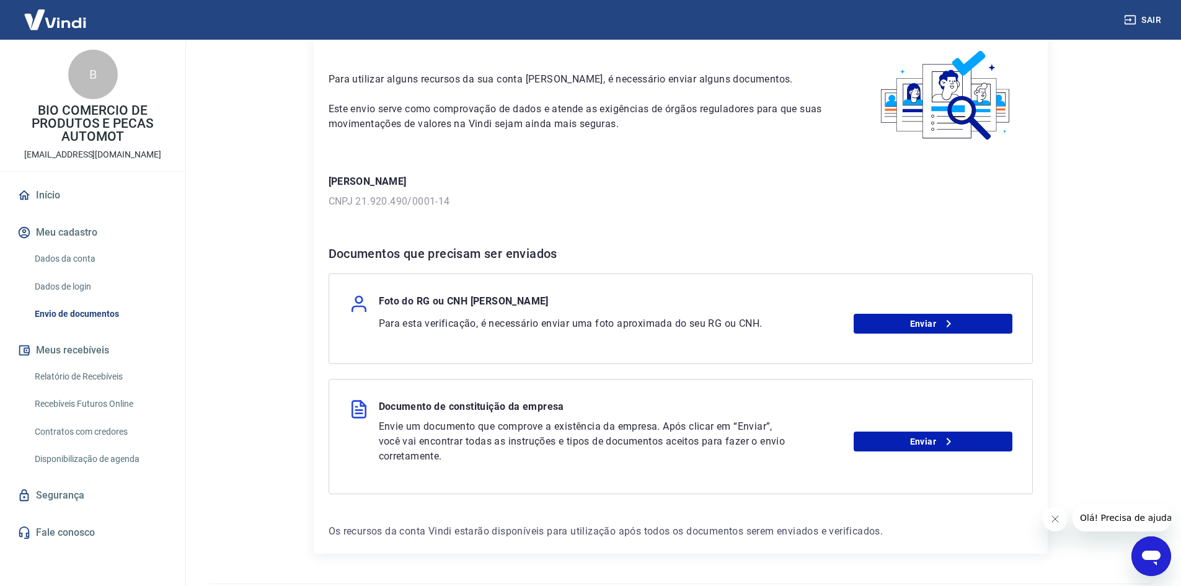
scroll to position [62, 0]
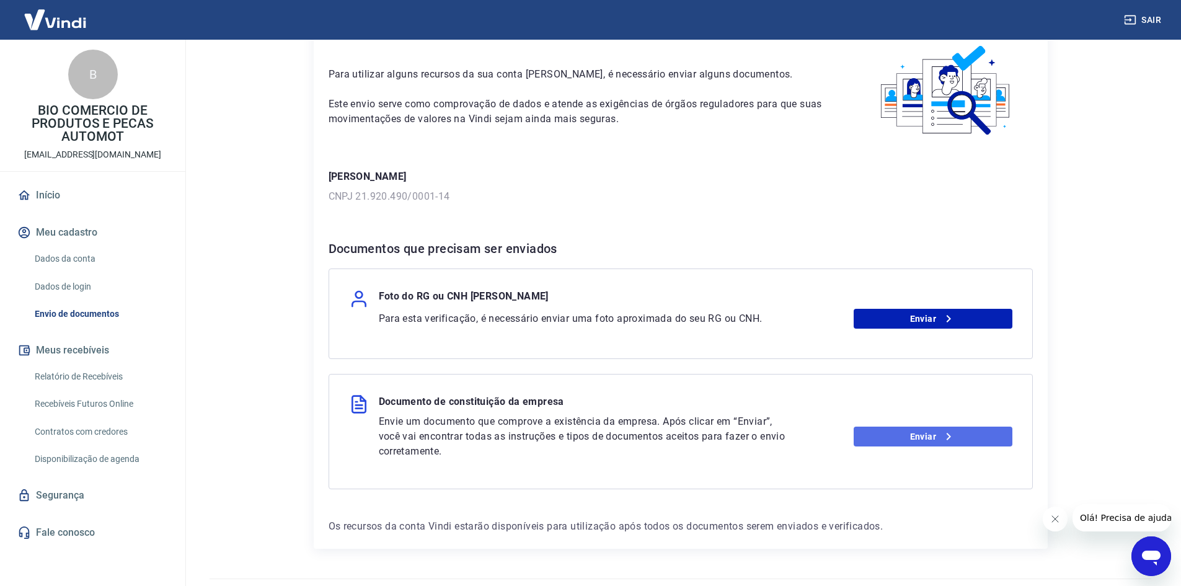
click at [927, 432] on link "Enviar" at bounding box center [932, 436] width 159 height 20
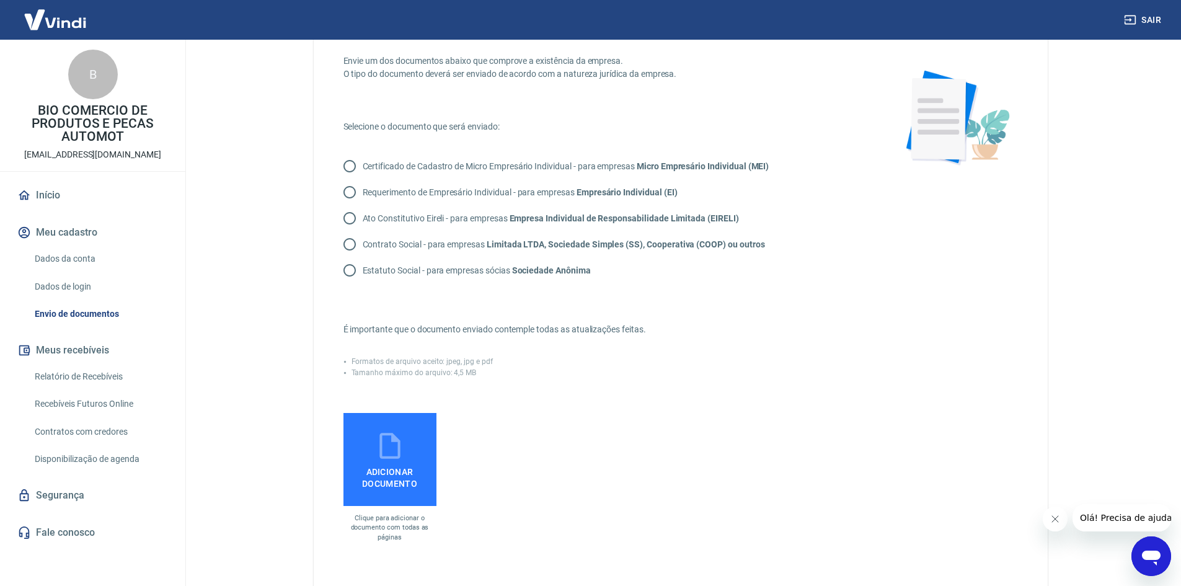
scroll to position [62, 0]
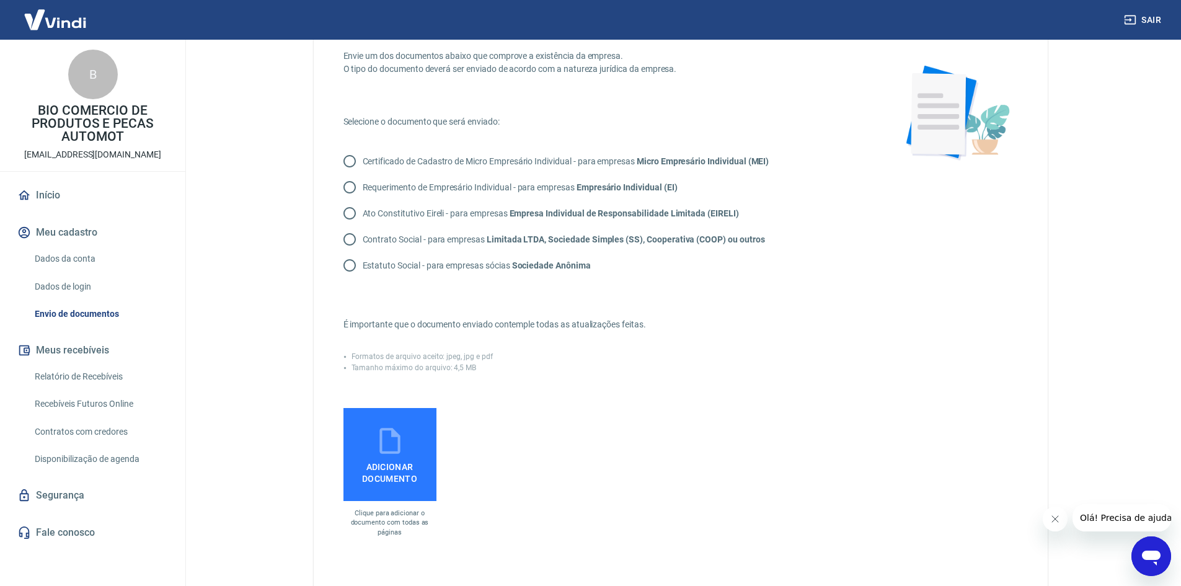
click at [413, 434] on label "Adicionar documento" at bounding box center [389, 454] width 93 height 93
click at [0, 0] on input "Adicionar documento" at bounding box center [0, 0] width 0 height 0
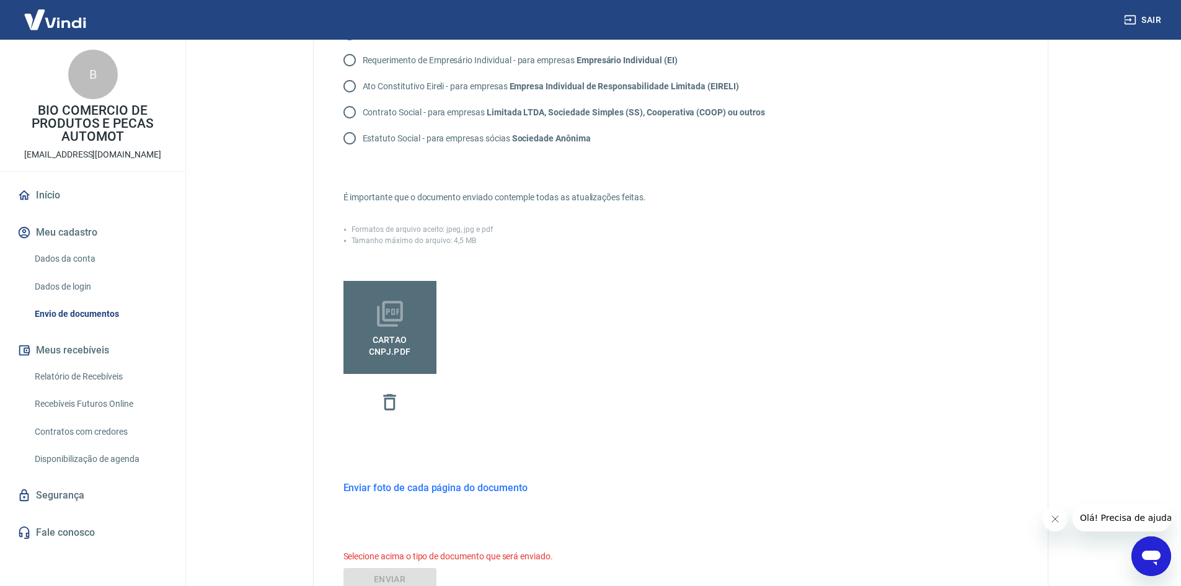
scroll to position [168, 0]
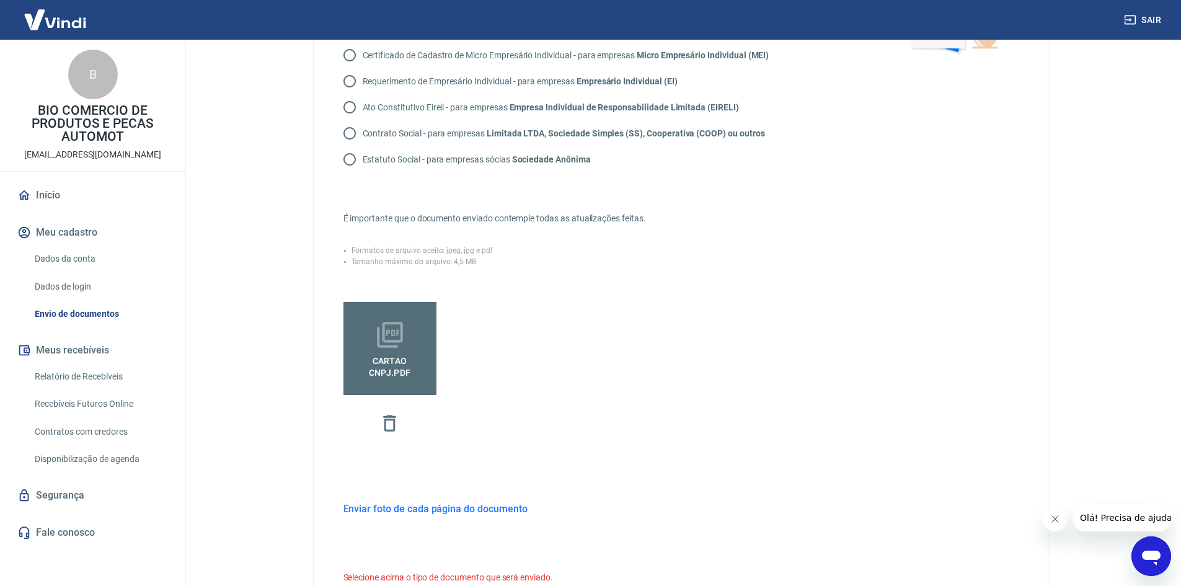
click at [408, 130] on p "Contrato Social - para empresas Limitada LTDA, Sociedade Simples (SS), Cooperat…" at bounding box center [564, 133] width 402 height 13
click at [363, 130] on input "Contrato Social - para empresas Limitada LTDA, Sociedade Simples (SS), Cooperat…" at bounding box center [350, 133] width 26 height 26
radio input "true"
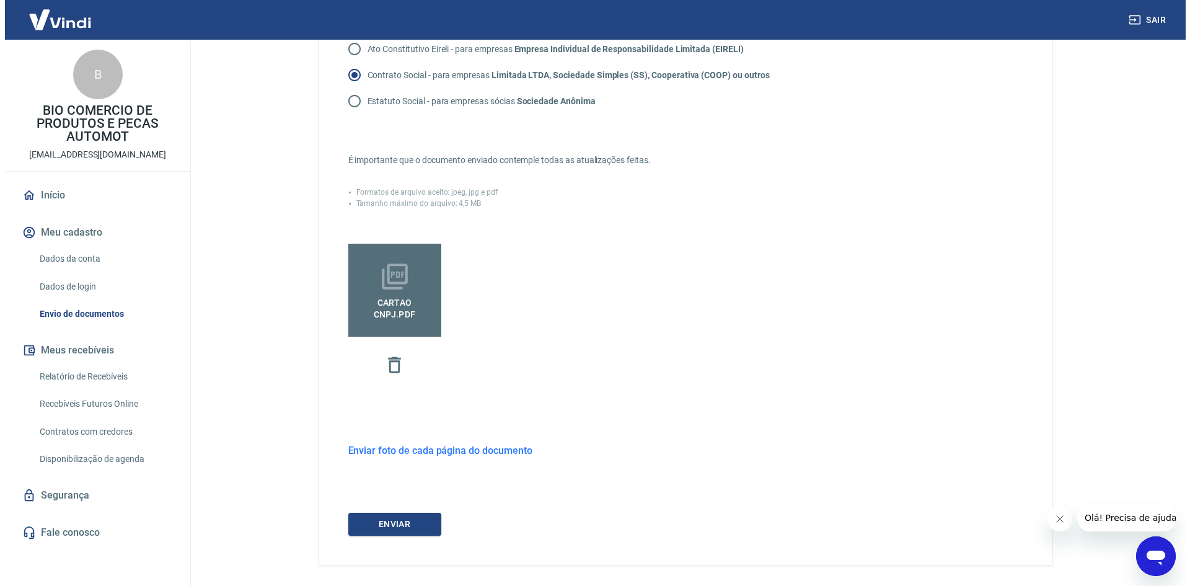
scroll to position [230, 0]
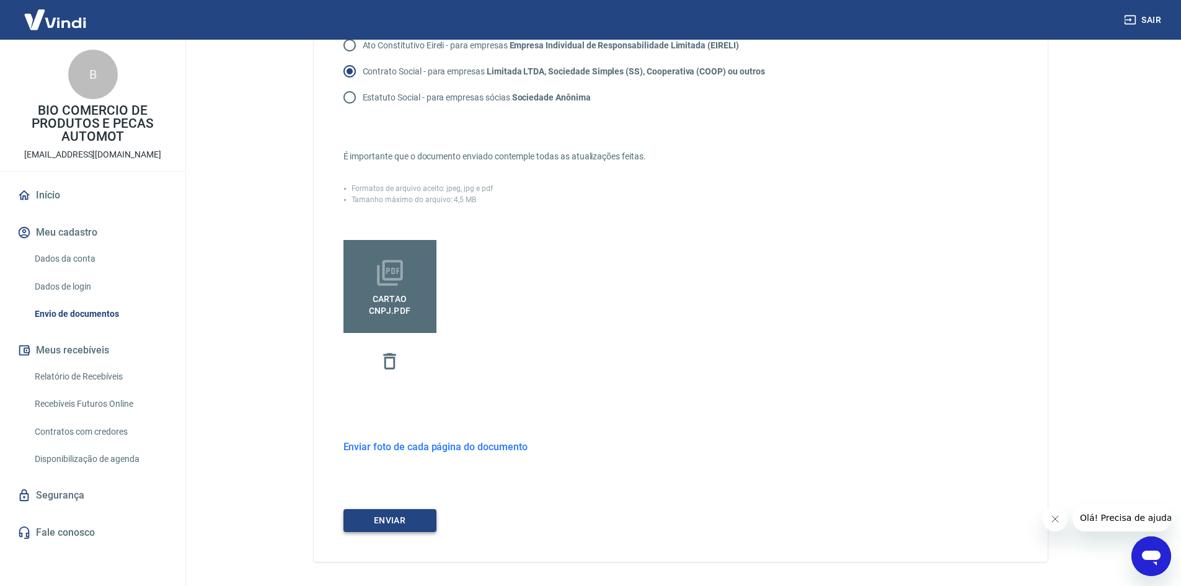
click at [384, 515] on button "ENVIAR" at bounding box center [389, 520] width 93 height 23
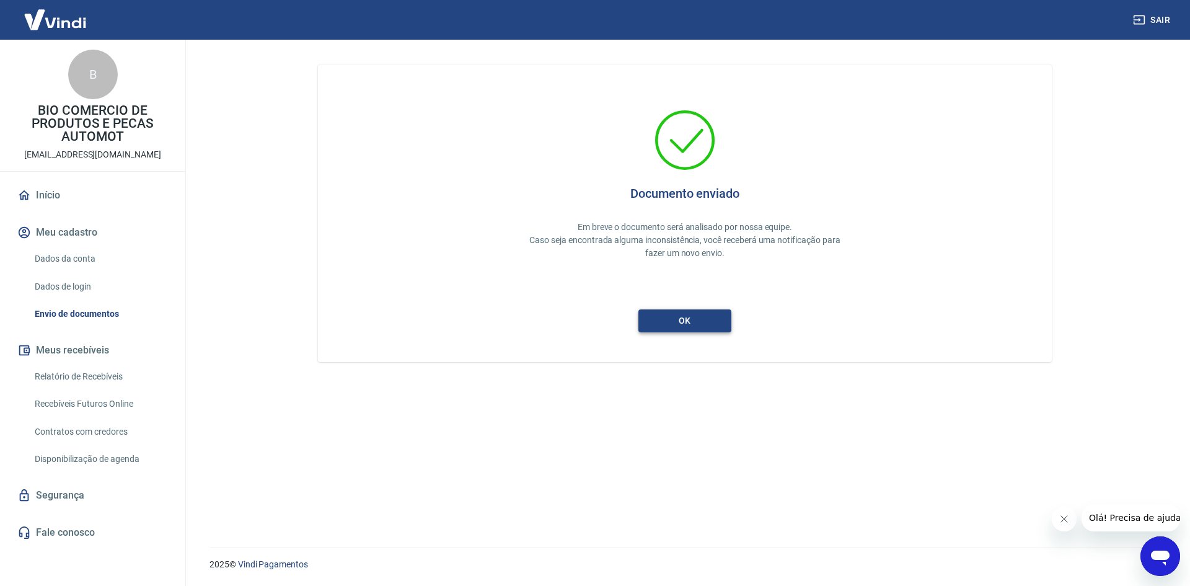
click at [695, 317] on button "ok" at bounding box center [684, 320] width 93 height 23
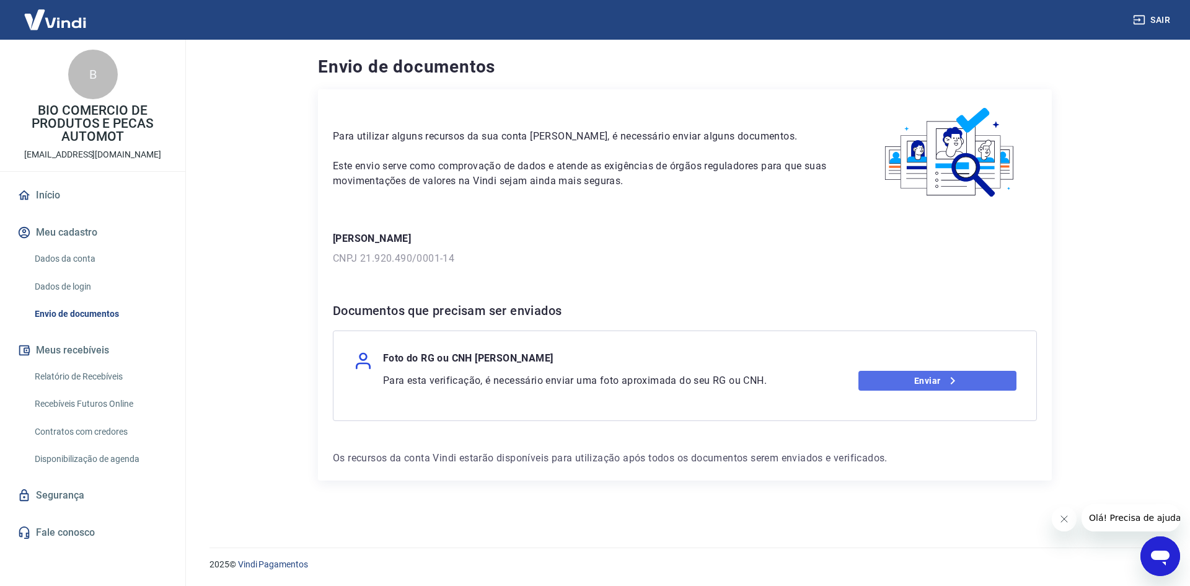
click at [969, 377] on link "Enviar" at bounding box center [937, 381] width 159 height 20
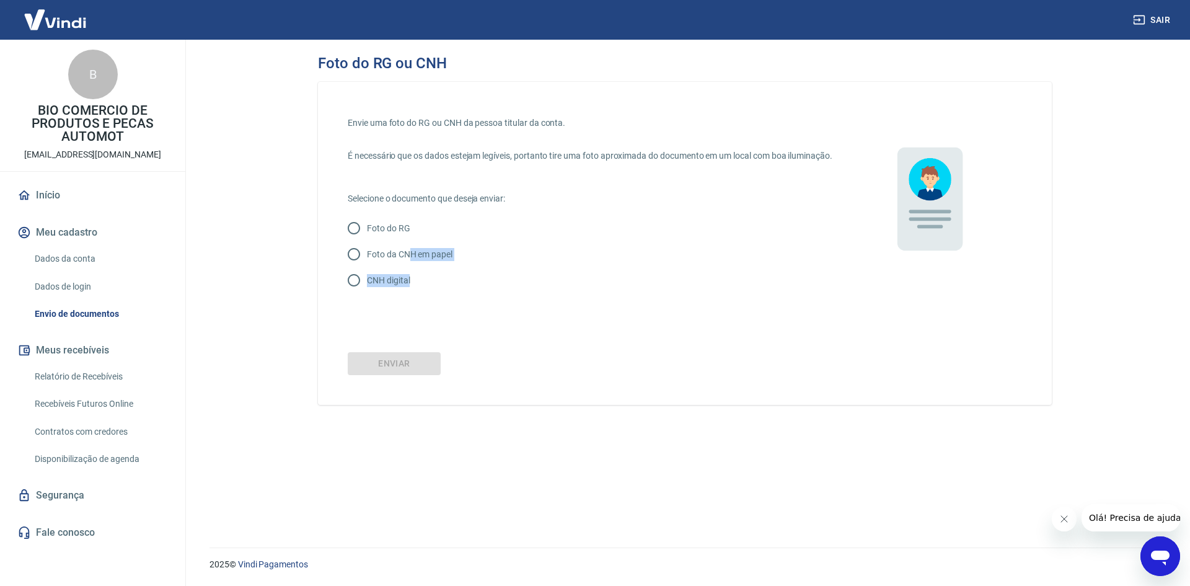
drag, startPoint x: 413, startPoint y: 269, endPoint x: 416, endPoint y: 301, distance: 32.4
click at [416, 293] on div "Foto do RG Foto da CNH em papel CNH digital" at bounding box center [590, 254] width 485 height 78
click at [386, 287] on p "CNH digital" at bounding box center [388, 280] width 43 height 13
click at [367, 293] on input "CNH digital" at bounding box center [354, 280] width 26 height 26
radio input "true"
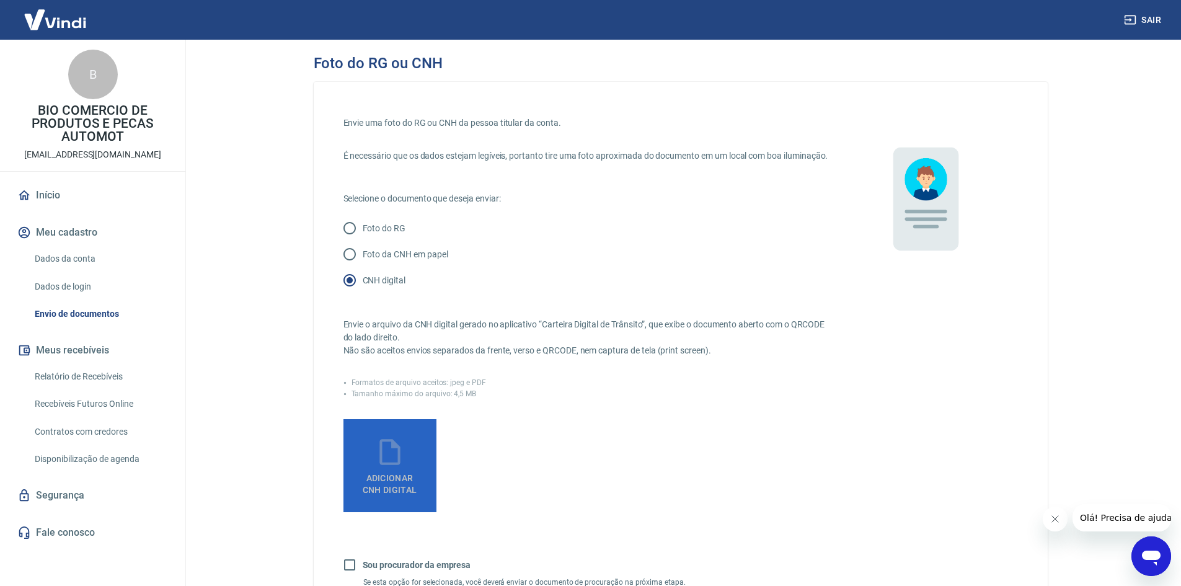
click at [393, 486] on span "Adicionar CNH Digital" at bounding box center [390, 484] width 55 height 22
click at [0, 0] on input "Adicionar CNH Digital" at bounding box center [0, 0] width 0 height 0
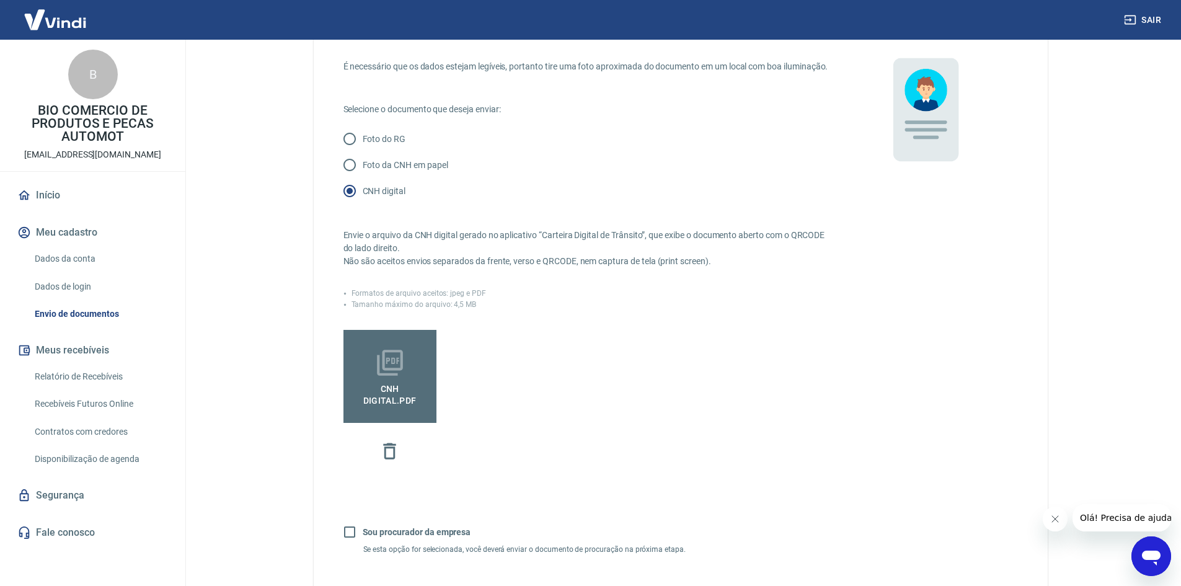
scroll to position [245, 0]
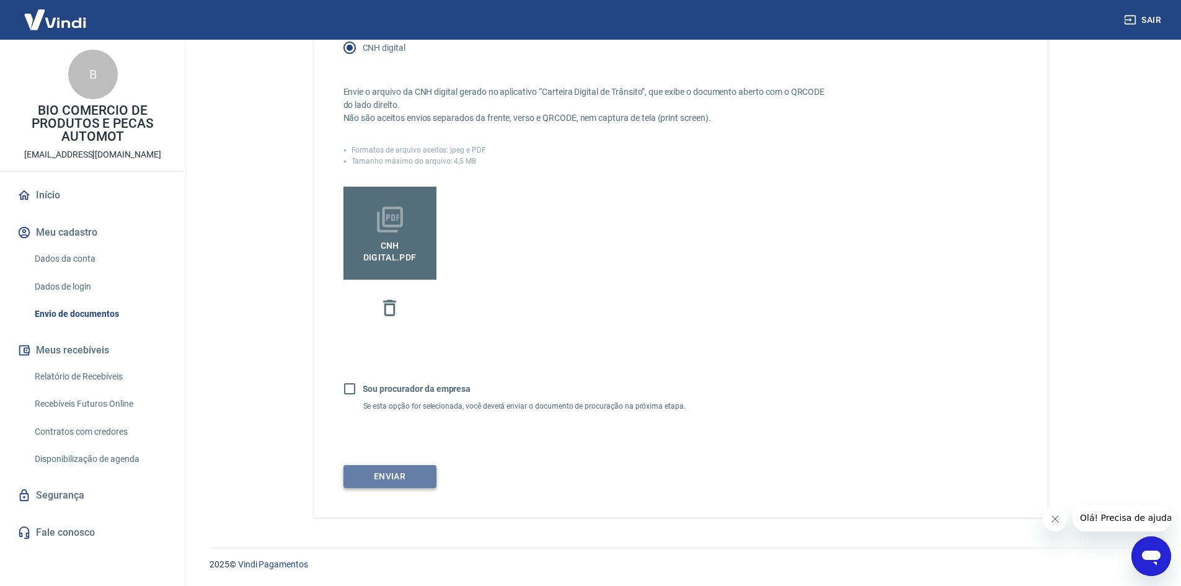
click at [392, 477] on button "Enviar" at bounding box center [389, 476] width 93 height 23
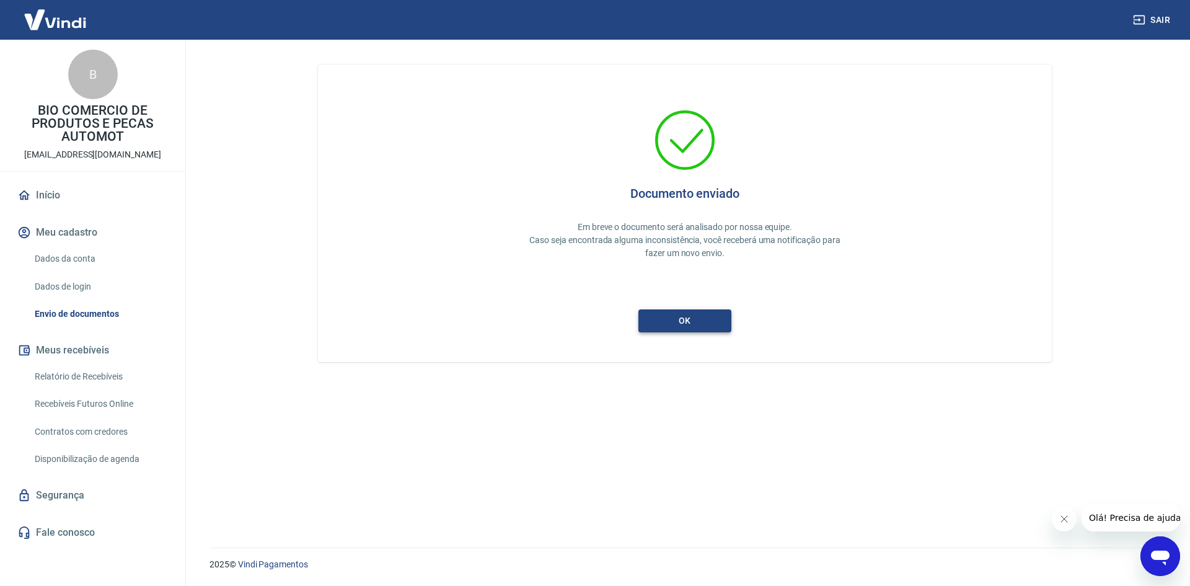
click at [689, 322] on button "ok" at bounding box center [684, 320] width 93 height 23
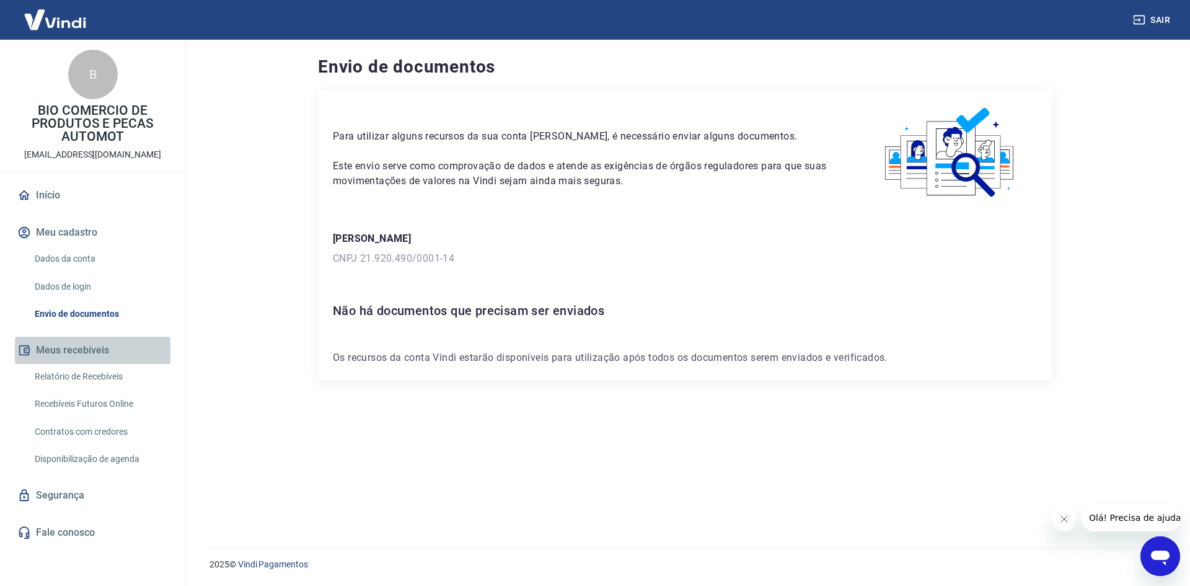
click at [81, 343] on button "Meus recebíveis" at bounding box center [93, 350] width 156 height 27
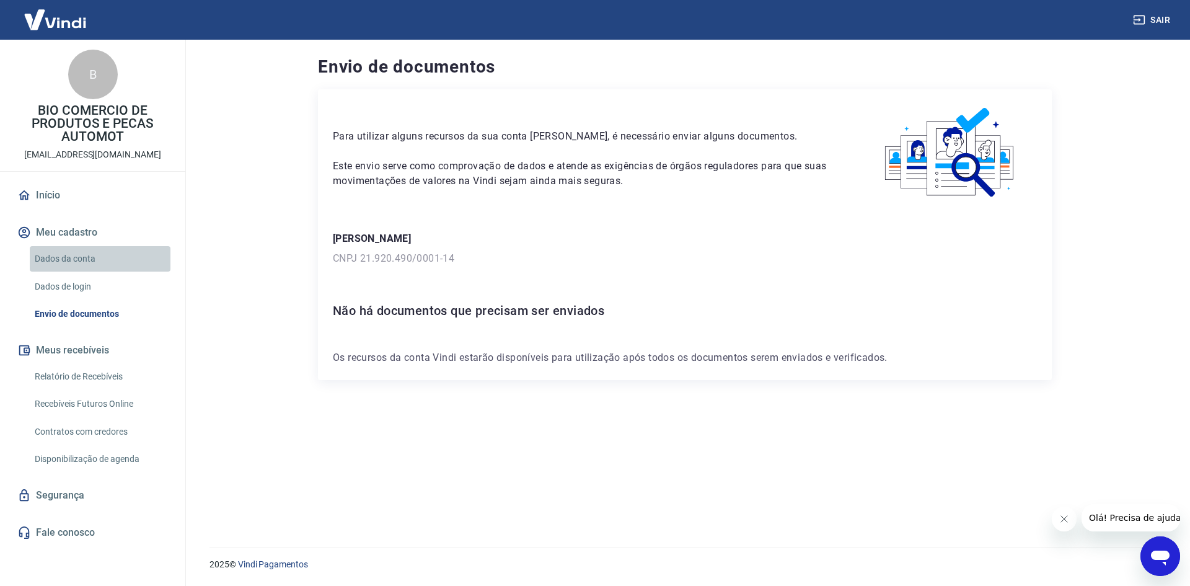
click at [66, 247] on link "Dados da conta" at bounding box center [100, 258] width 141 height 25
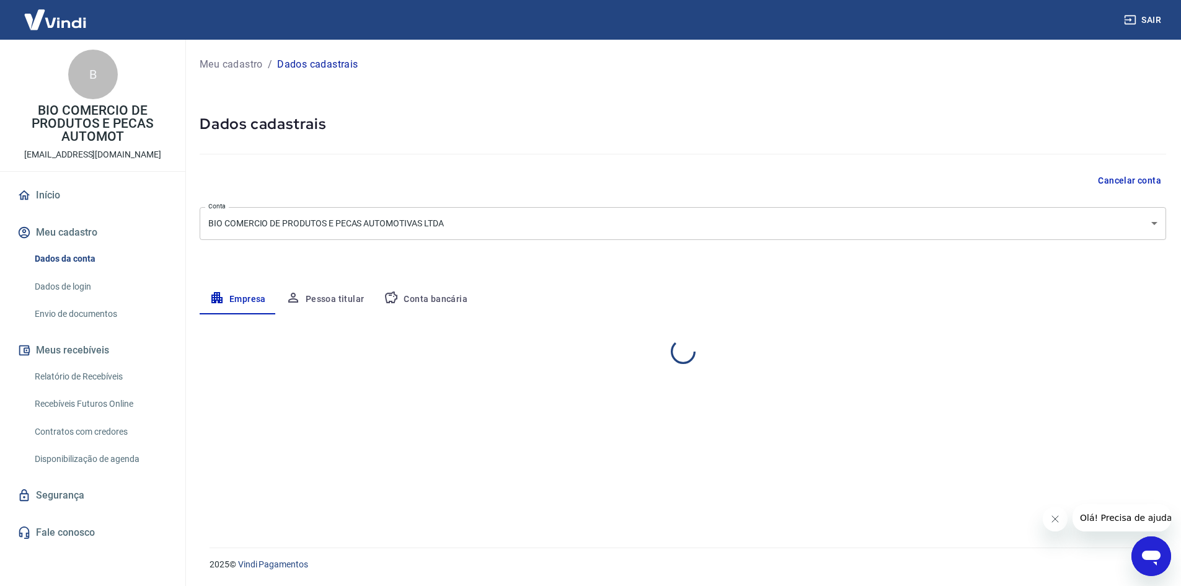
select select "PR"
select select "business"
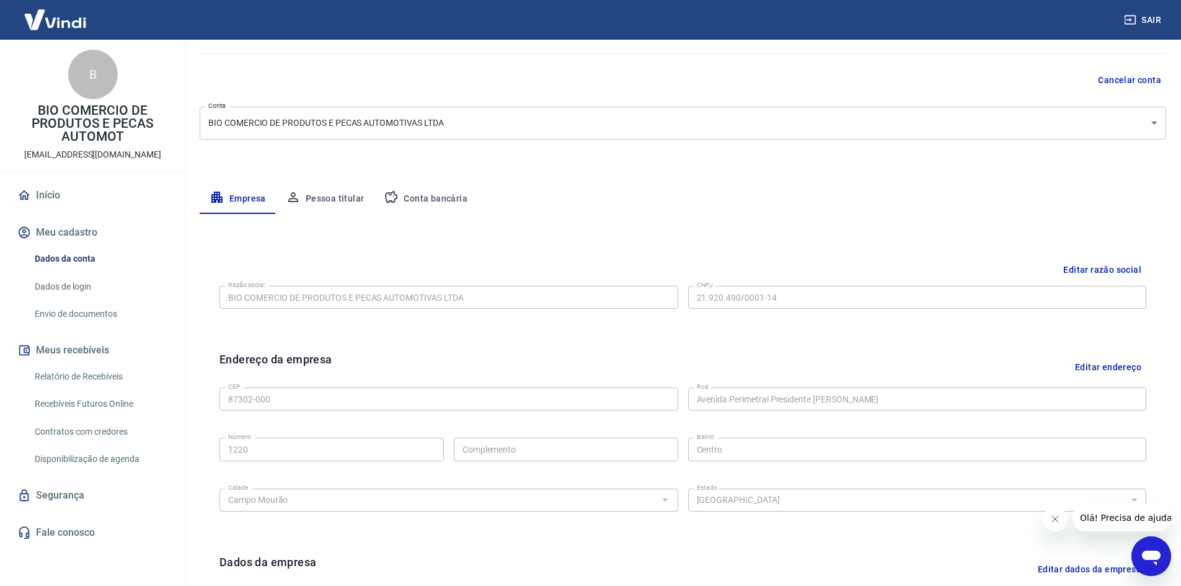
scroll to position [124, 0]
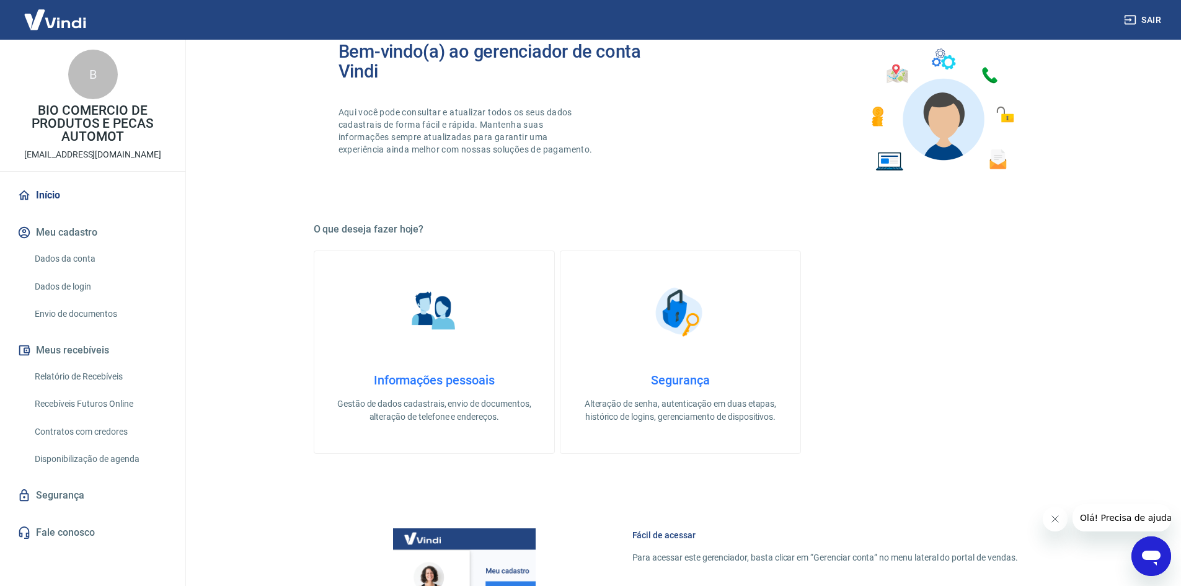
scroll to position [186, 0]
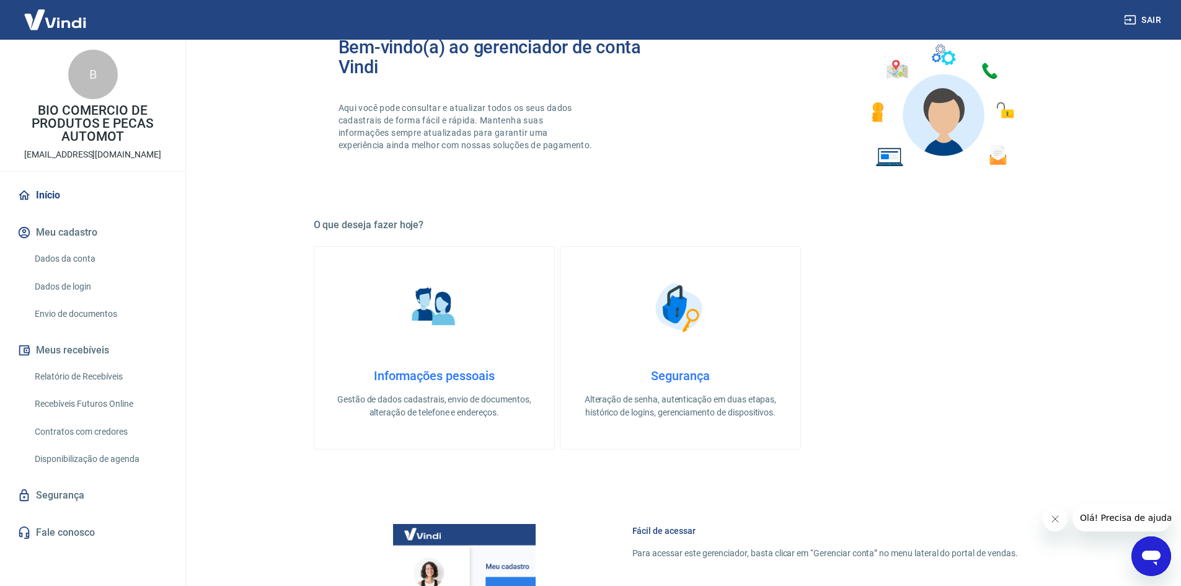
click at [436, 264] on link "Informações pessoais Gestão de dados cadastrais, envio de documentos, alteração…" at bounding box center [434, 347] width 241 height 203
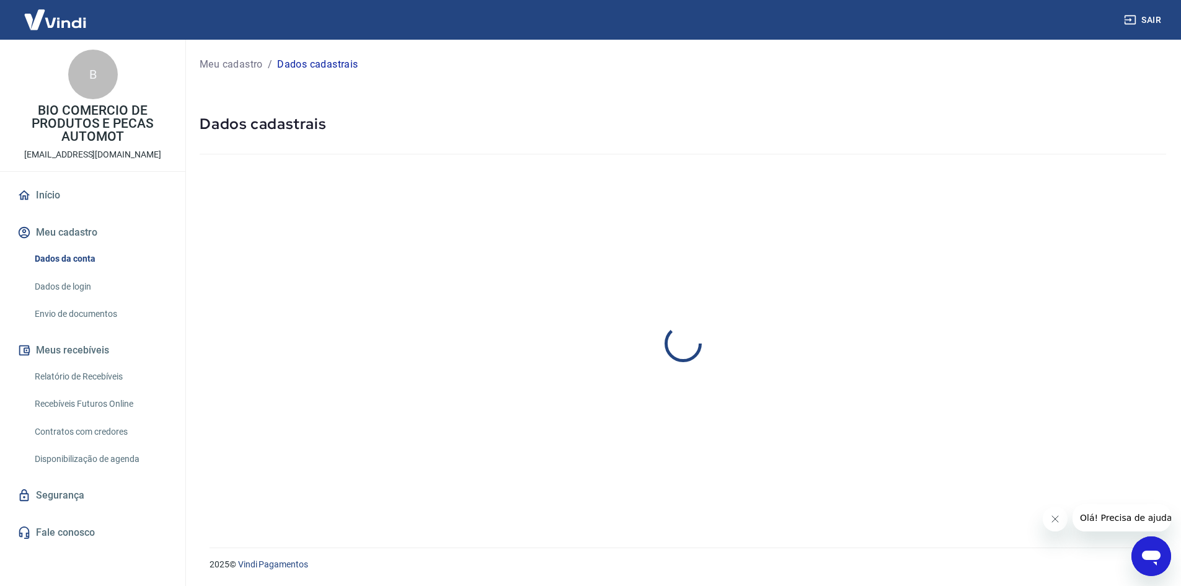
select select "PR"
select select "business"
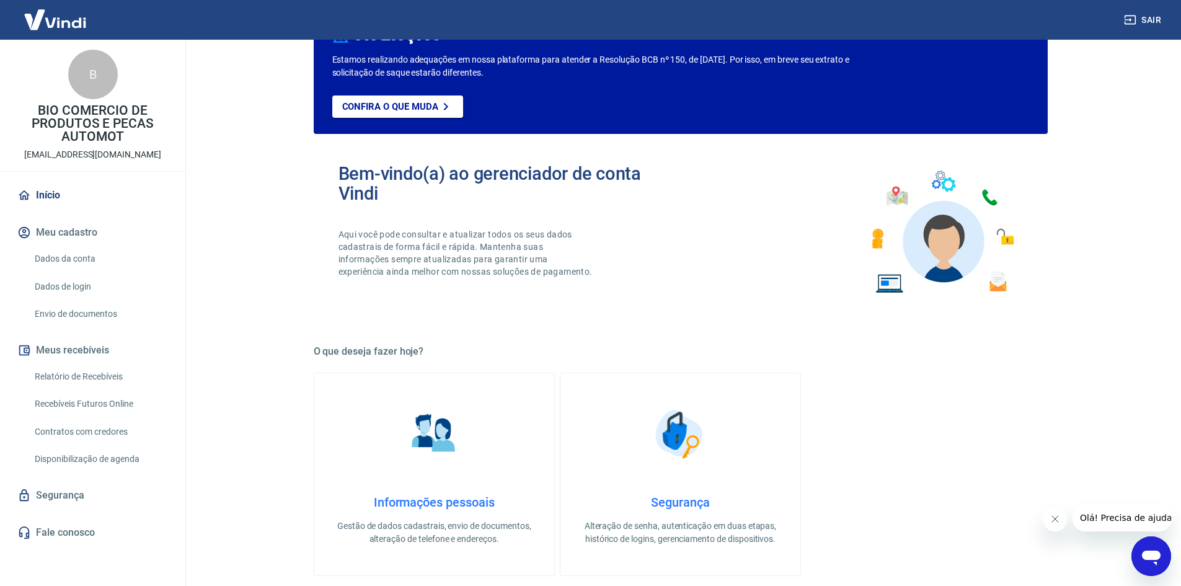
scroll to position [62, 0]
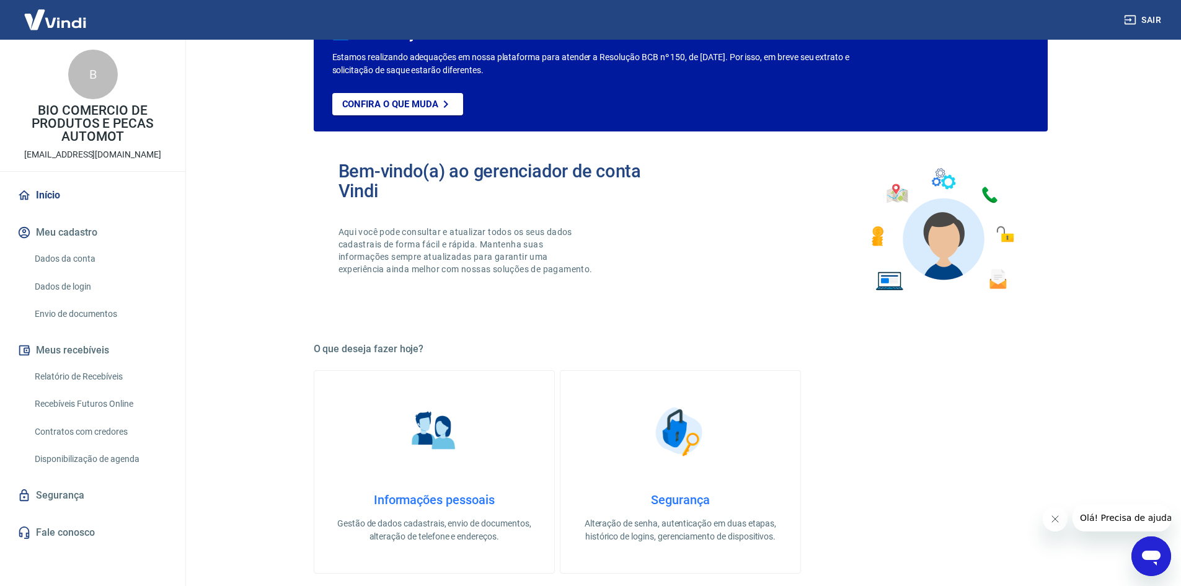
click at [97, 258] on link "Dados da conta" at bounding box center [100, 258] width 141 height 25
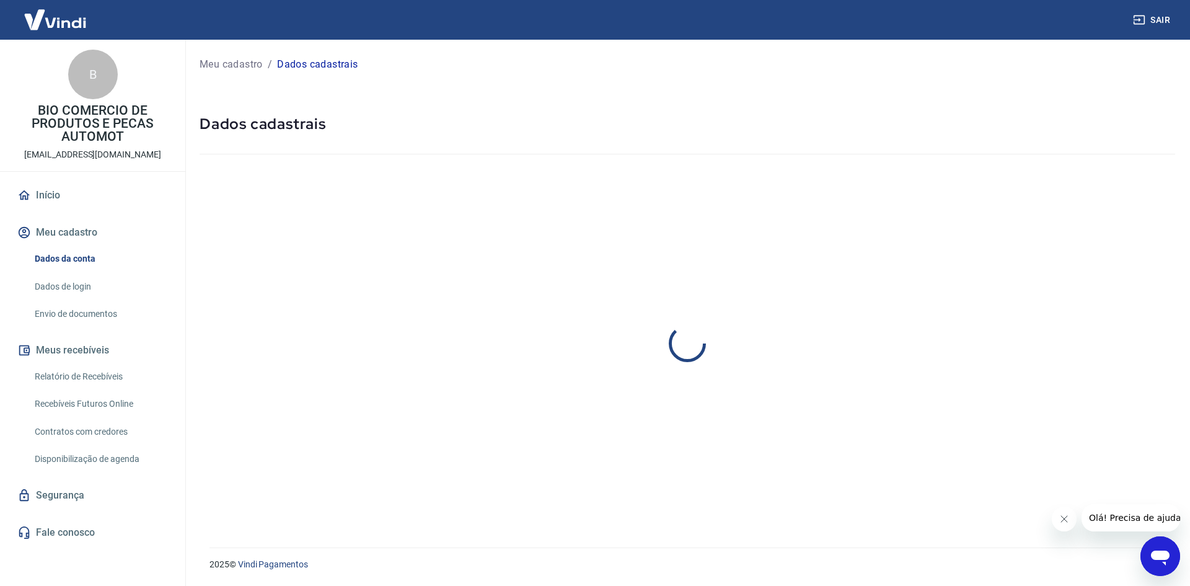
select select "PR"
select select "business"
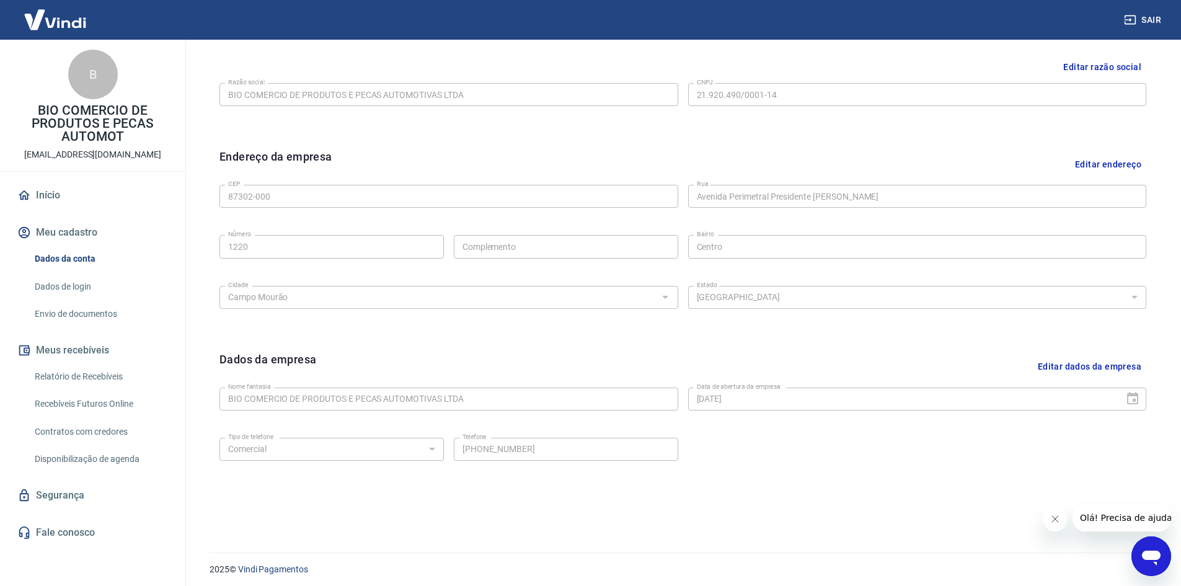
scroll to position [308, 0]
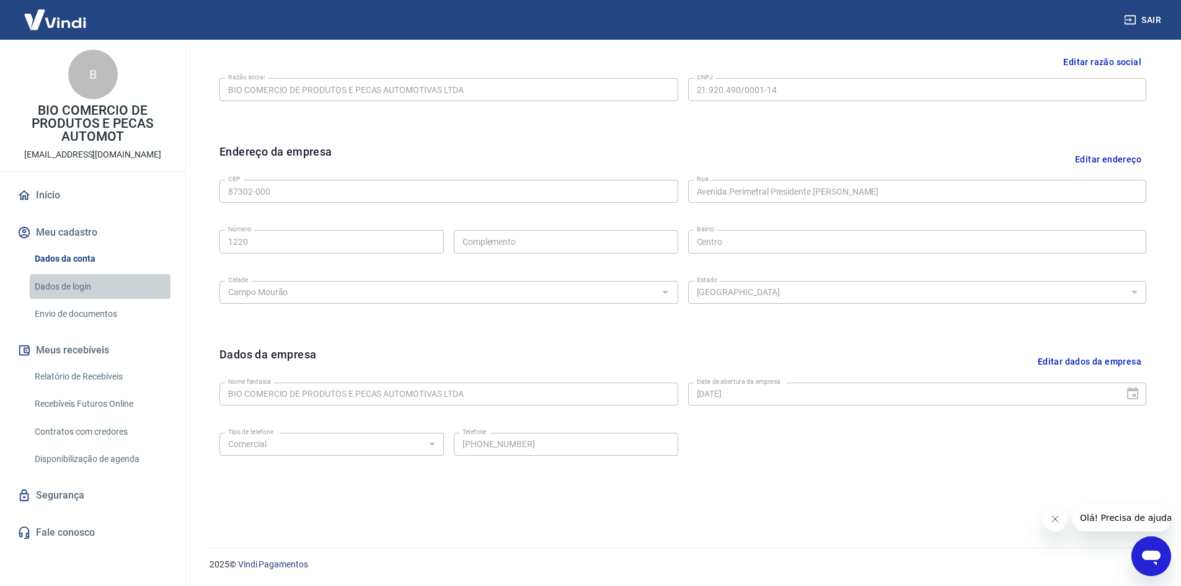
click at [52, 281] on link "Dados de login" at bounding box center [100, 286] width 141 height 25
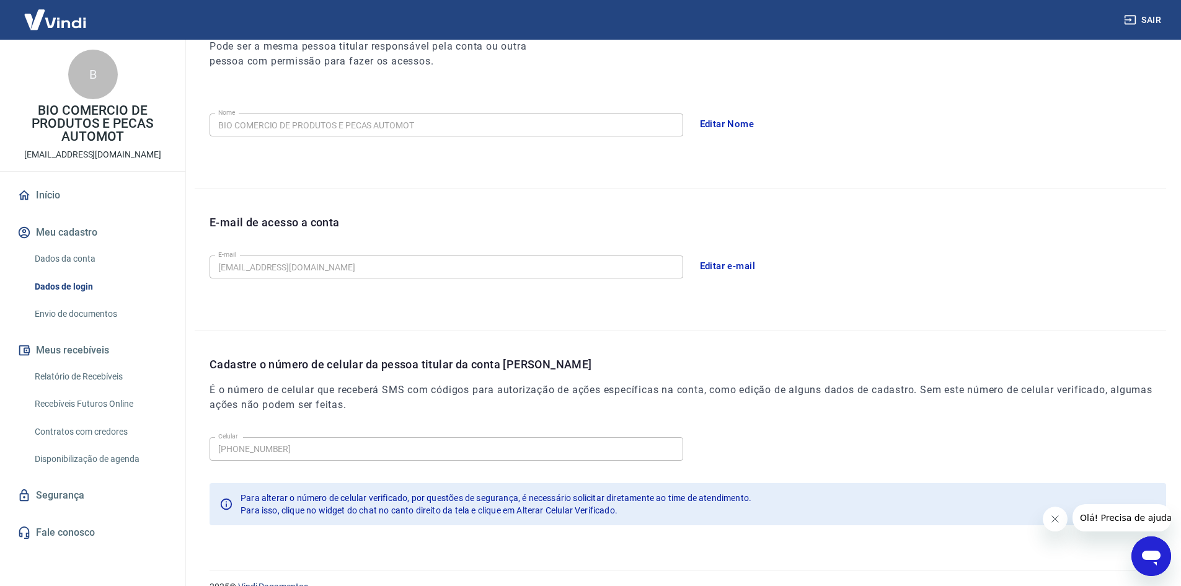
scroll to position [146, 0]
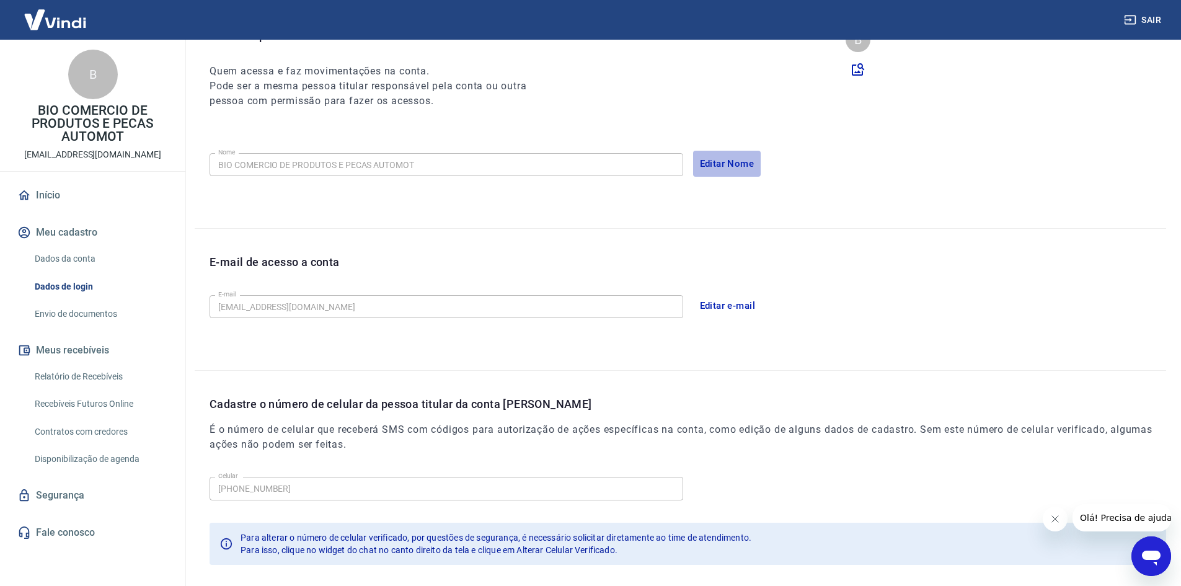
click at [723, 170] on button "Editar Nome" at bounding box center [727, 164] width 68 height 26
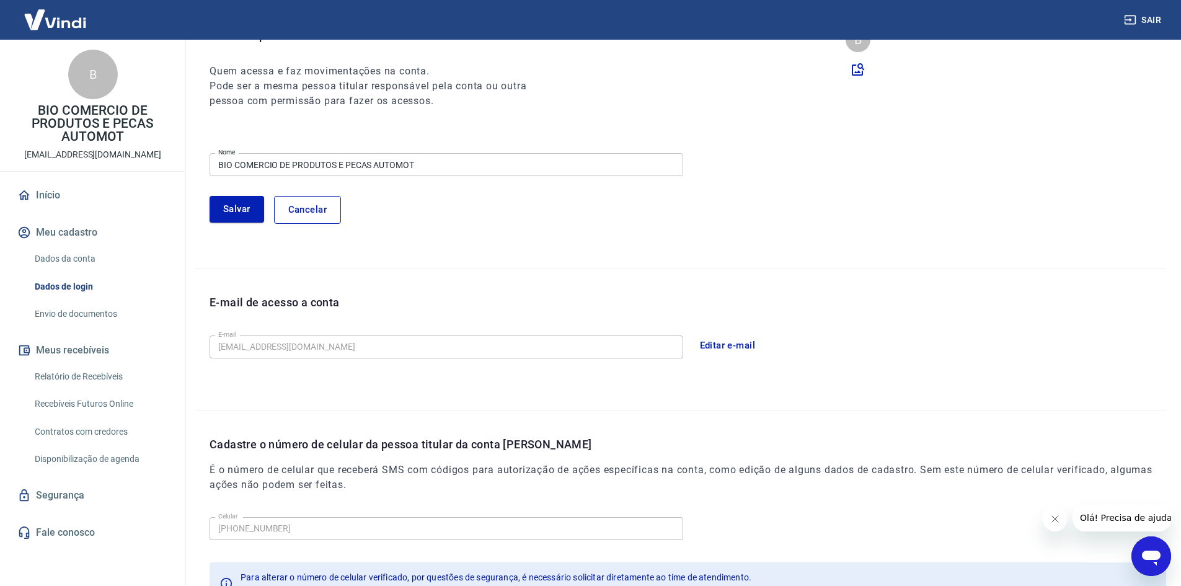
click at [344, 167] on input "BIO COMERCIO DE PRODUTOS E PECAS AUTOMOT" at bounding box center [445, 164] width 473 height 23
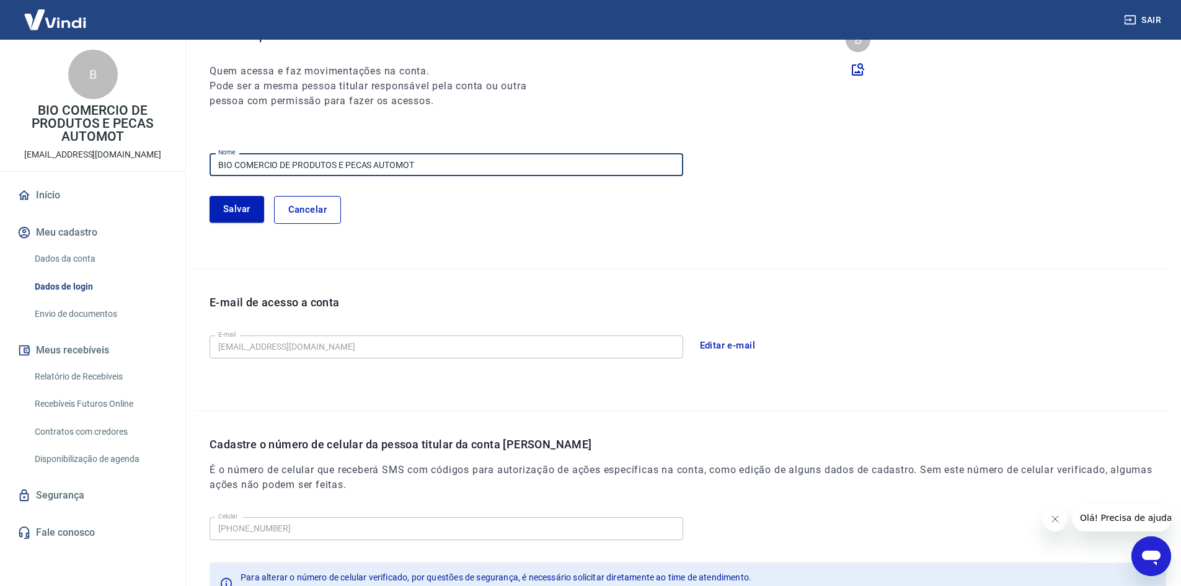
click at [344, 167] on input "BIO COMERCIO DE PRODUTOS E PECAS AUTOMOT" at bounding box center [445, 164] width 473 height 23
paste input "IVAS LTDA"
type input "BIO COMERCIO DE PRODUTOS E PECAS AUTOMOTIVAS LTDA"
click at [225, 205] on button "Salvar" at bounding box center [236, 209] width 55 height 26
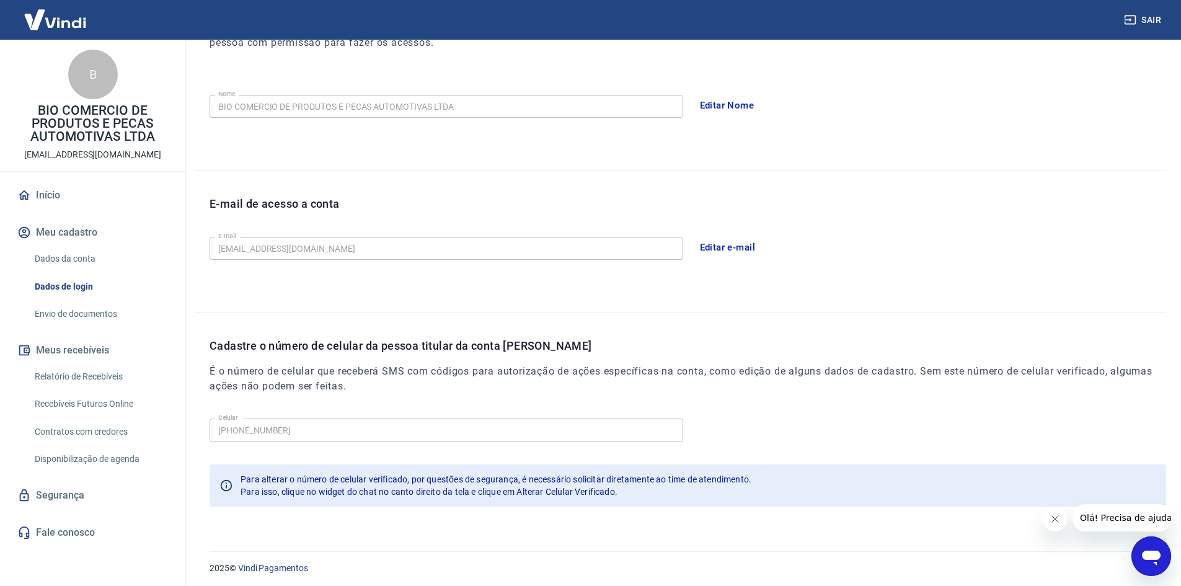
scroll to position [208, 0]
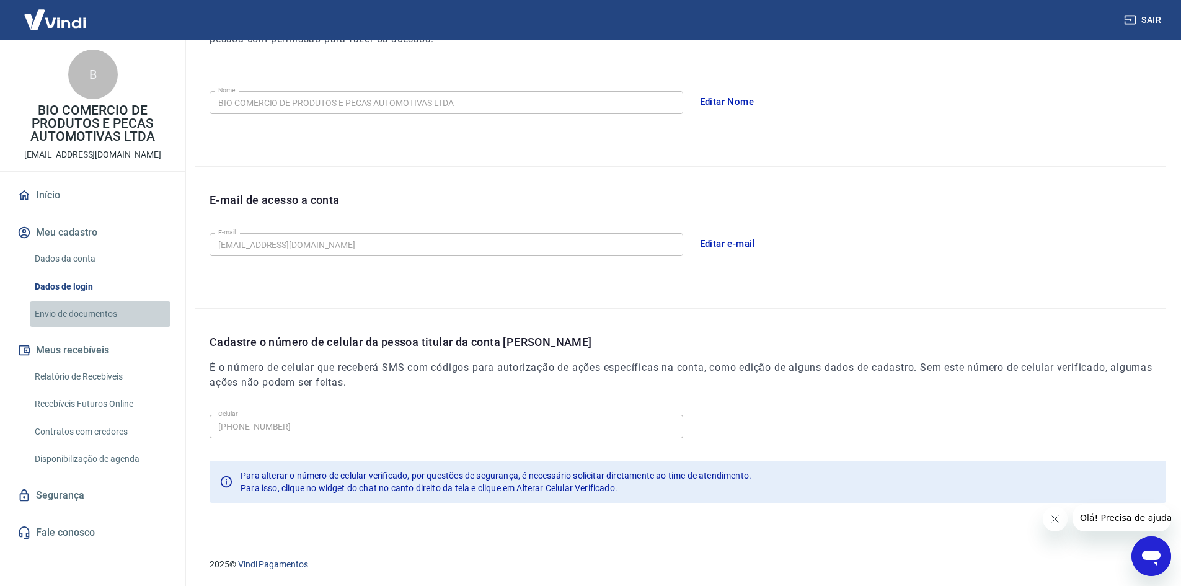
click at [91, 311] on link "Envio de documentos" at bounding box center [100, 313] width 141 height 25
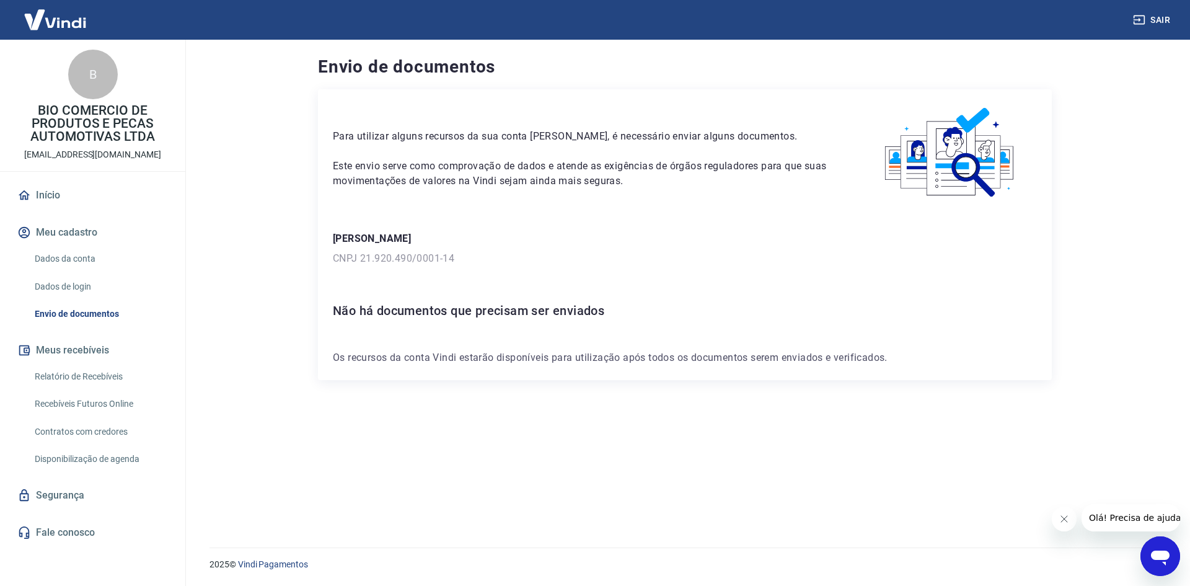
click at [101, 374] on link "Relatório de Recebíveis" at bounding box center [100, 376] width 141 height 25
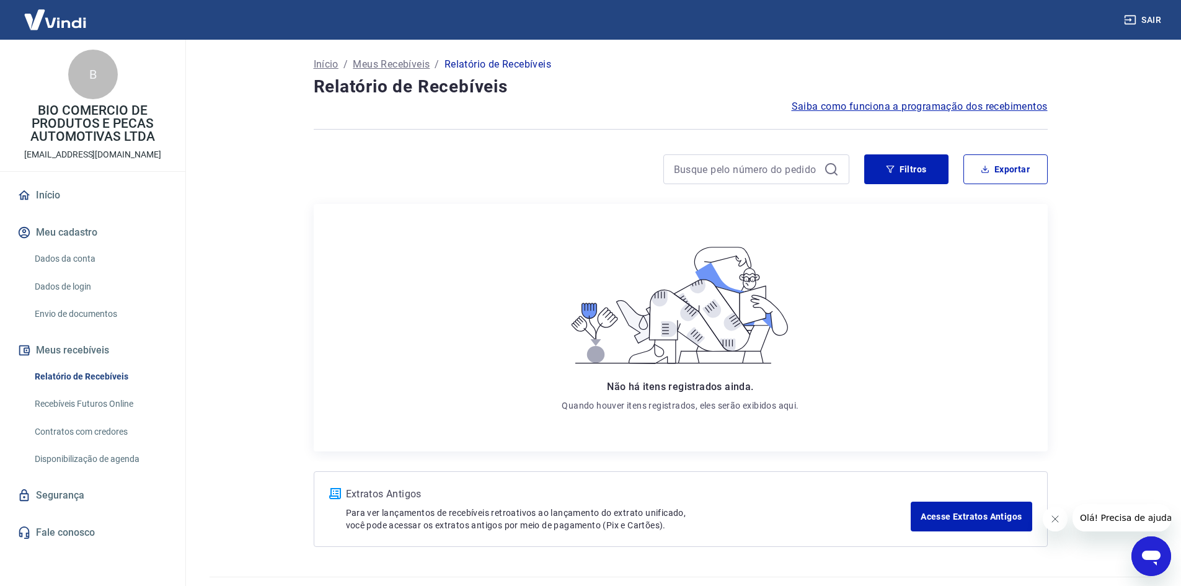
click at [100, 286] on link "Dados de login" at bounding box center [100, 286] width 141 height 25
click at [105, 416] on link "Recebíveis Futuros Online" at bounding box center [100, 403] width 141 height 25
click at [82, 257] on link "Dados da conta" at bounding box center [100, 258] width 141 height 25
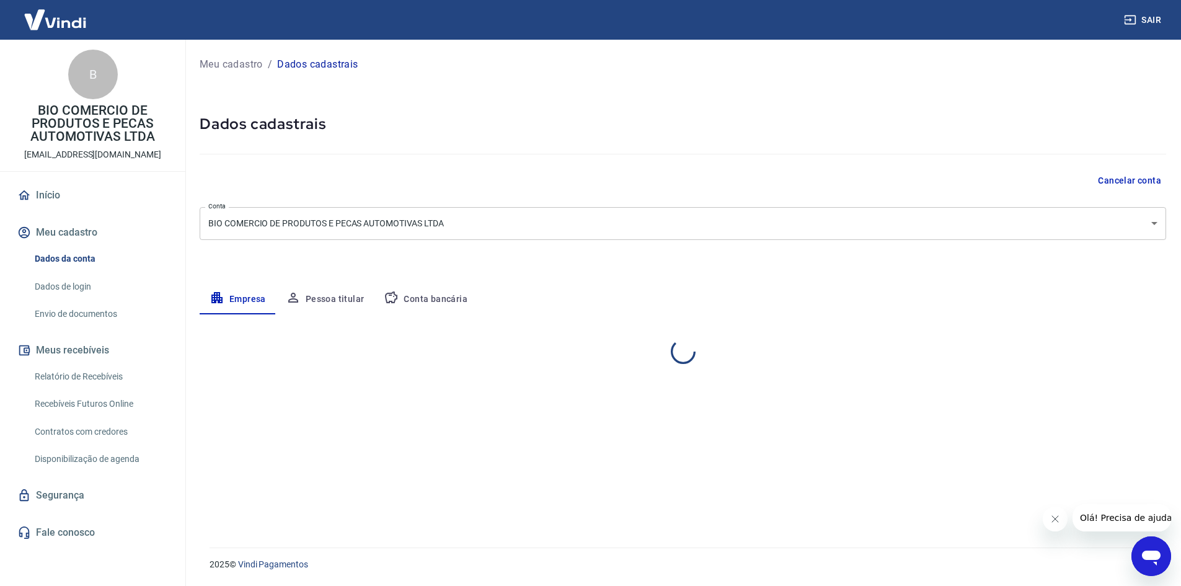
select select "PR"
select select "business"
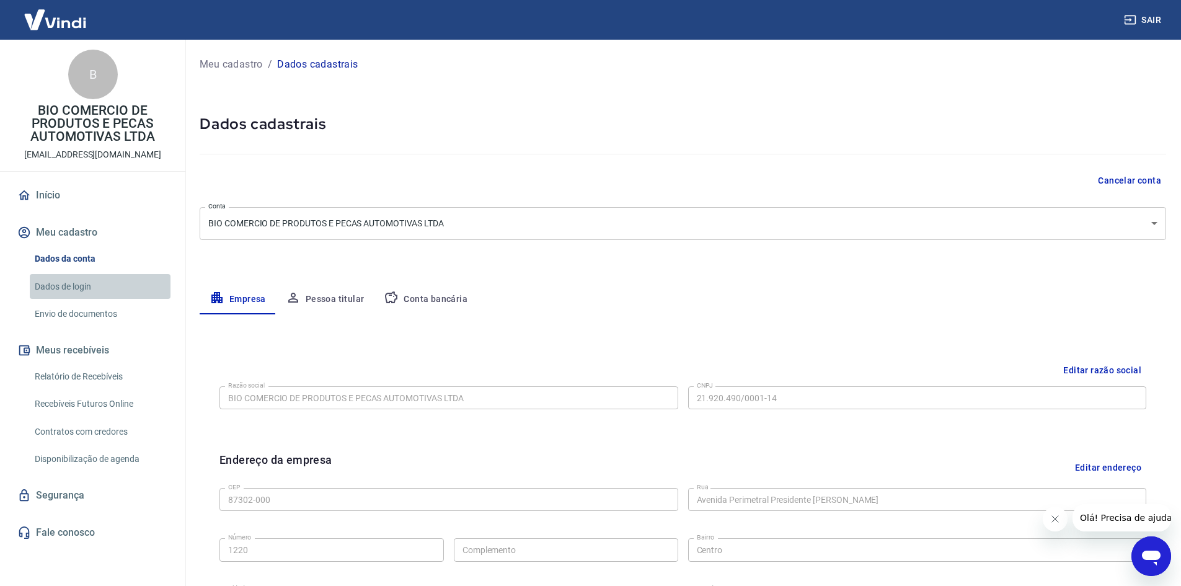
click at [76, 284] on link "Dados de login" at bounding box center [100, 286] width 141 height 25
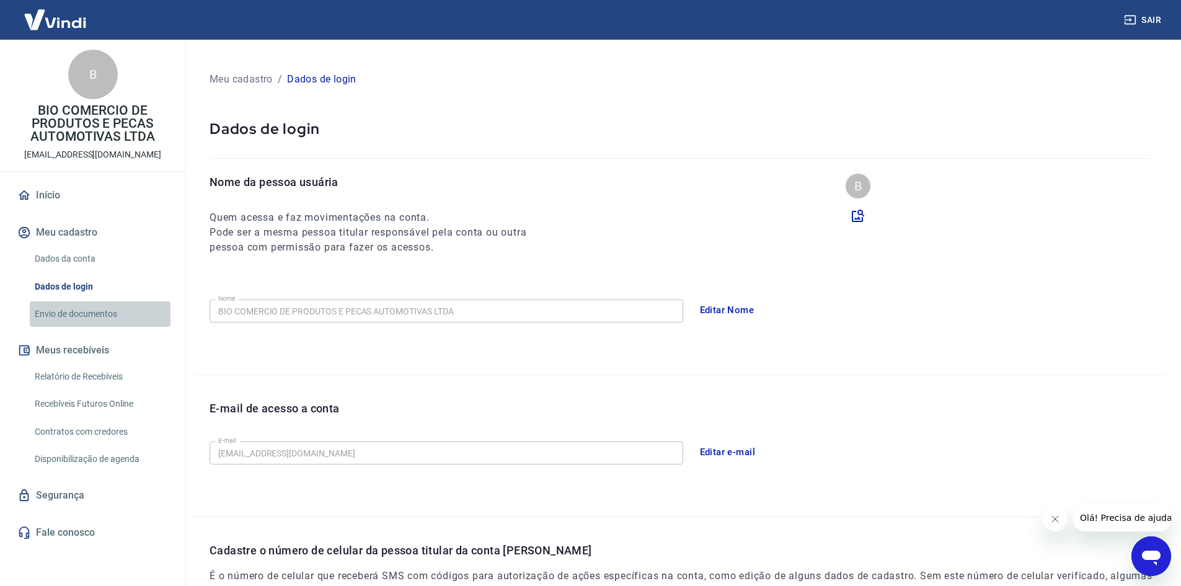
click at [76, 307] on link "Envio de documentos" at bounding box center [100, 313] width 141 height 25
